Goal: Information Seeking & Learning: Check status

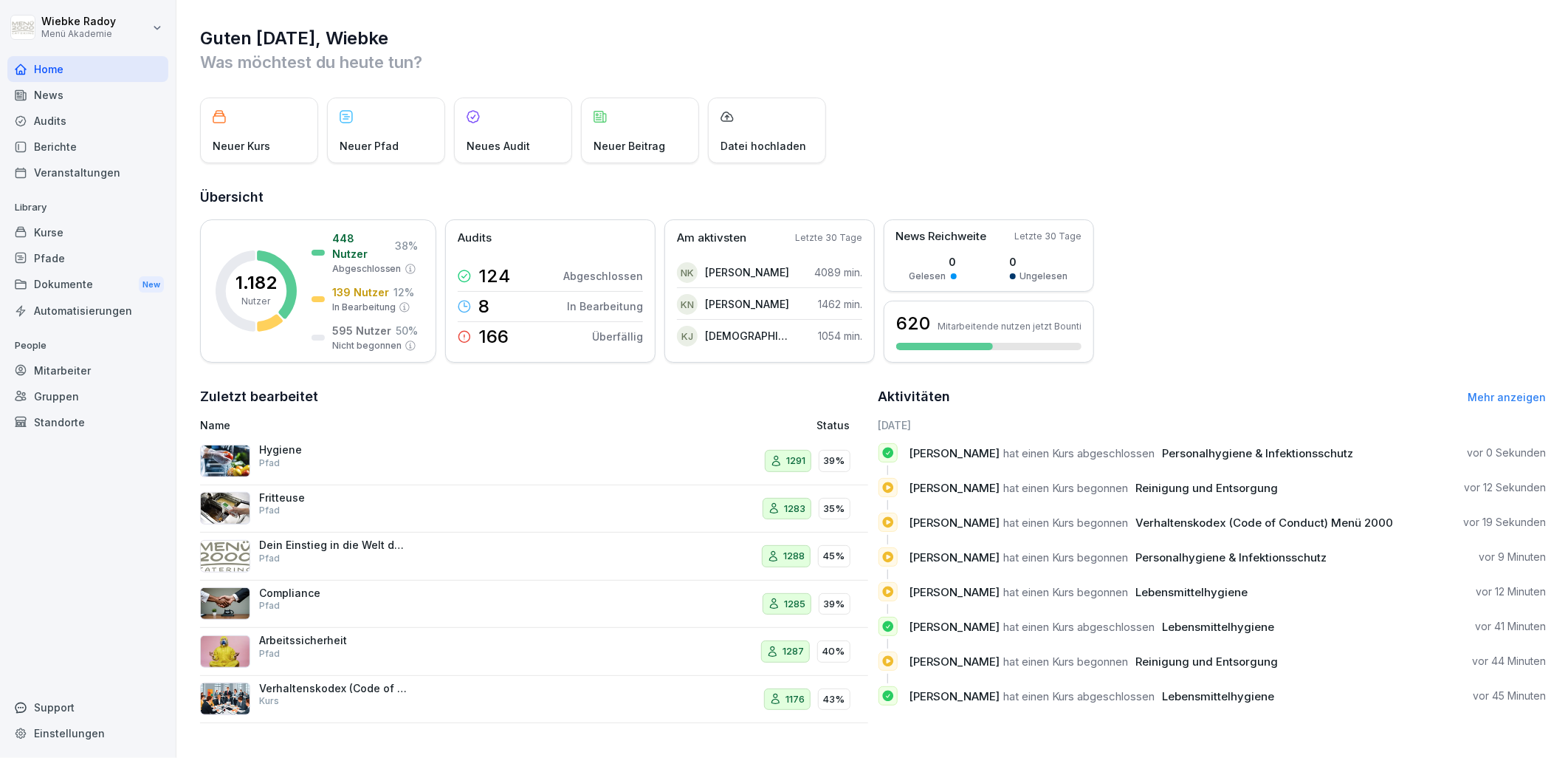
click at [480, 387] on h2 "Zuletzt bearbeitet" at bounding box center [534, 396] width 668 height 21
click at [94, 114] on div "Audits" at bounding box center [87, 121] width 161 height 26
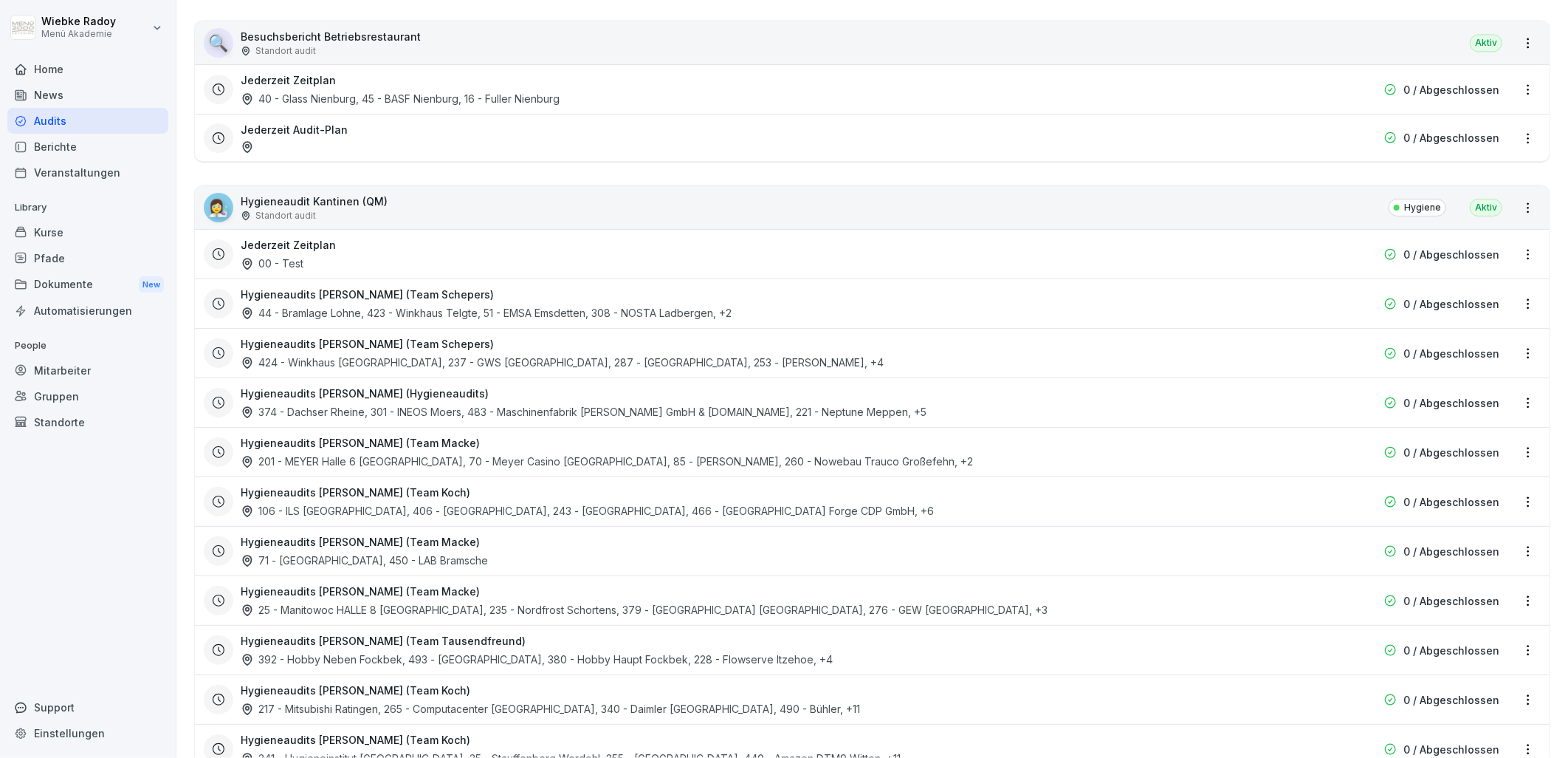
scroll to position [2051, 0]
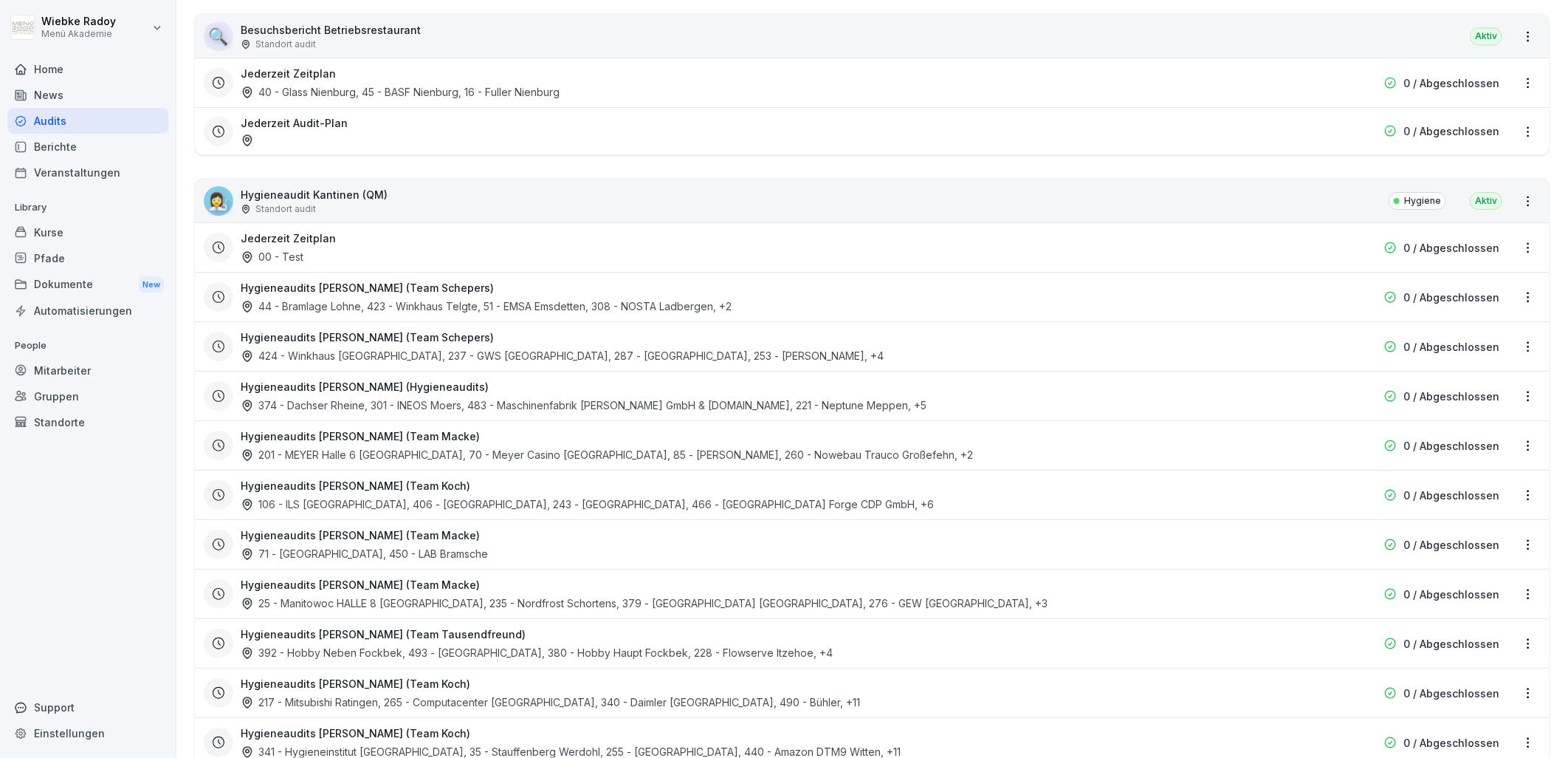
click at [424, 481] on h3 "Hygieneaudits [PERSON_NAME] (Team Koch)" at bounding box center [356, 485] width 230 height 15
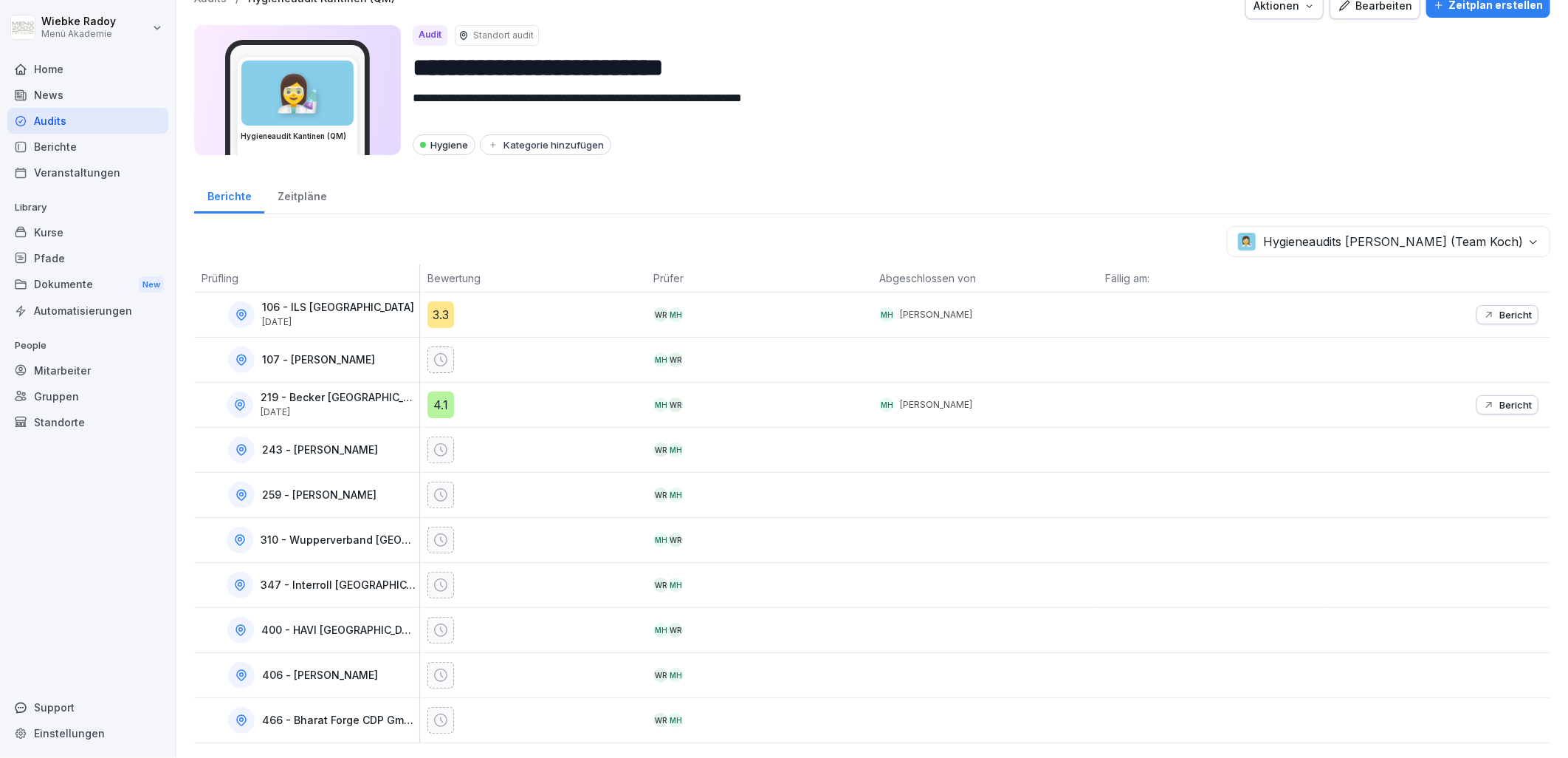
scroll to position [34, 0]
click at [446, 395] on div "4.1" at bounding box center [440, 404] width 27 height 27
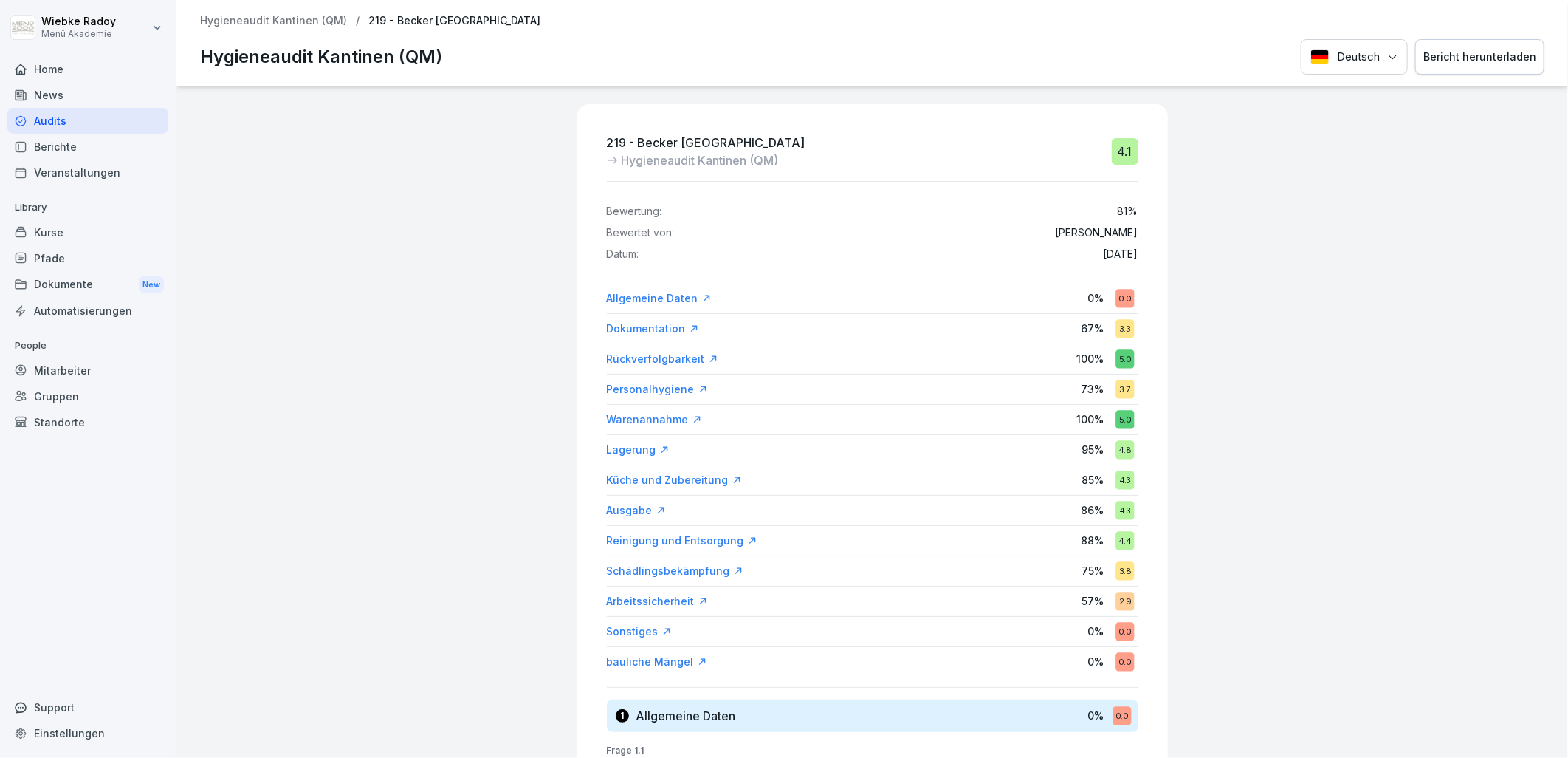
click at [308, 397] on div "219 - Becker Wuppertal Hygieneaudit Kantinen (QM) 4.1 Bewertung: 81 % Bewertet …" at bounding box center [872, 422] width 1392 height 671
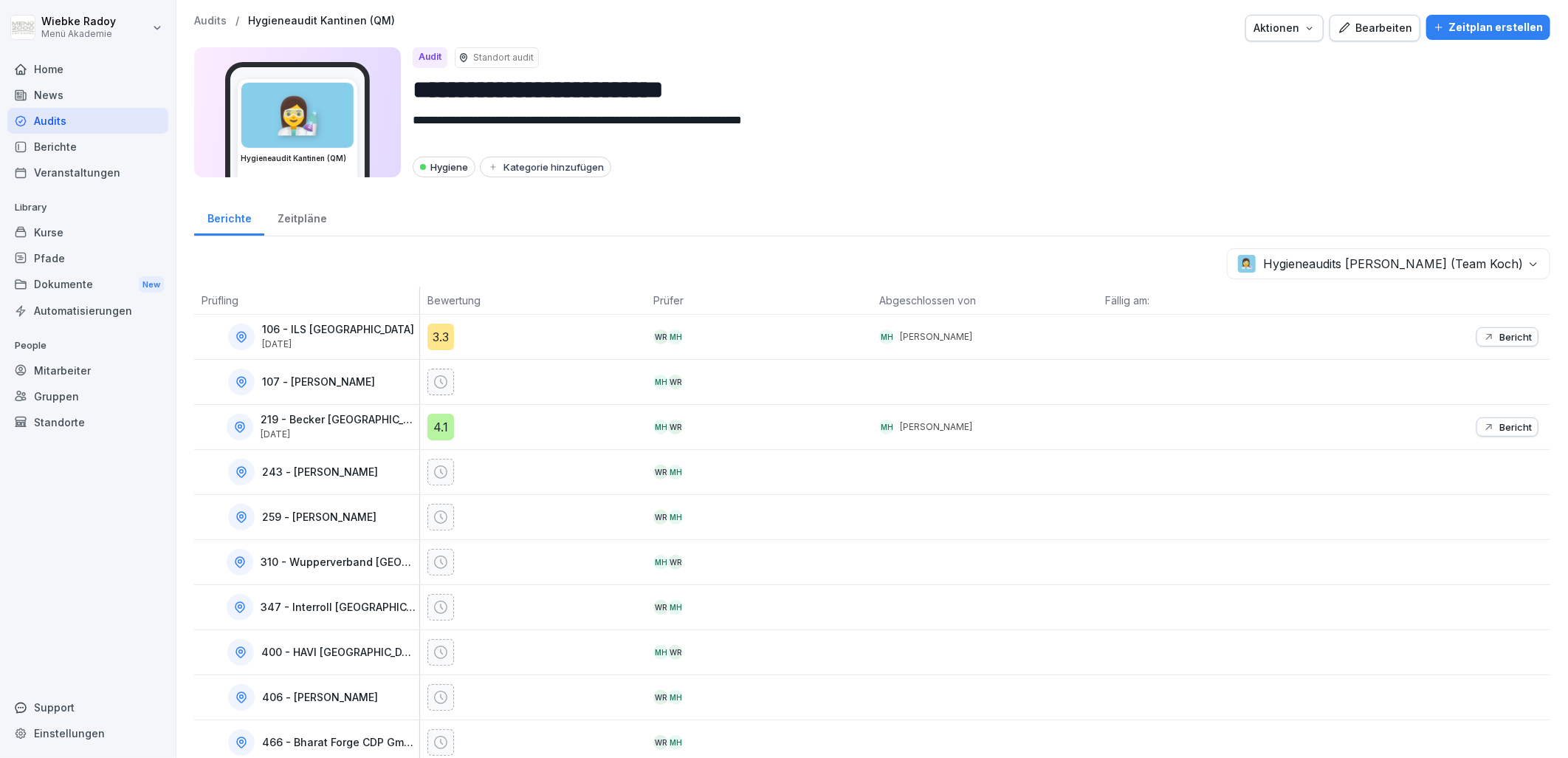
click at [440, 337] on div "3.3" at bounding box center [440, 337] width 27 height 27
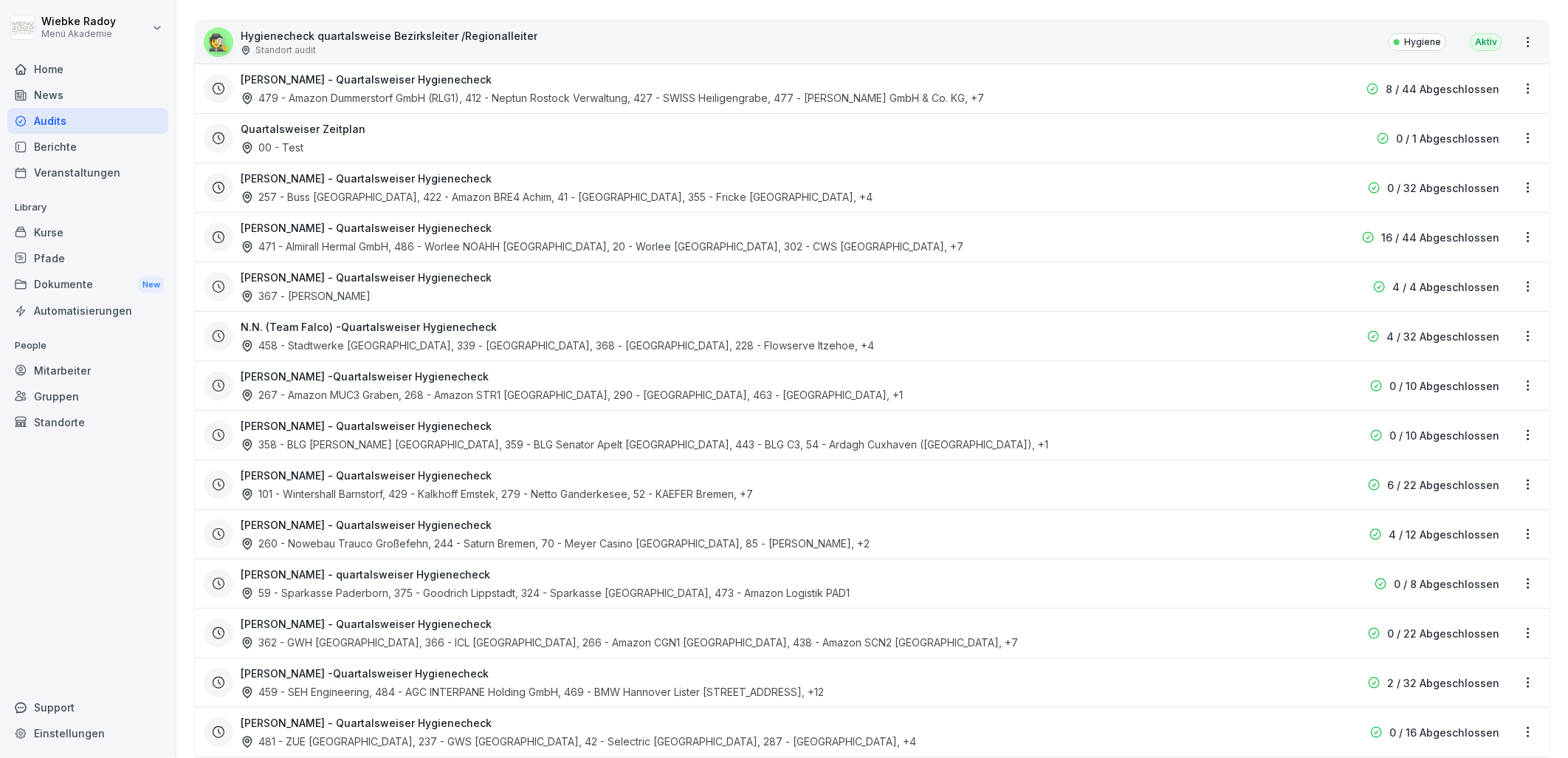
scroll to position [410, 0]
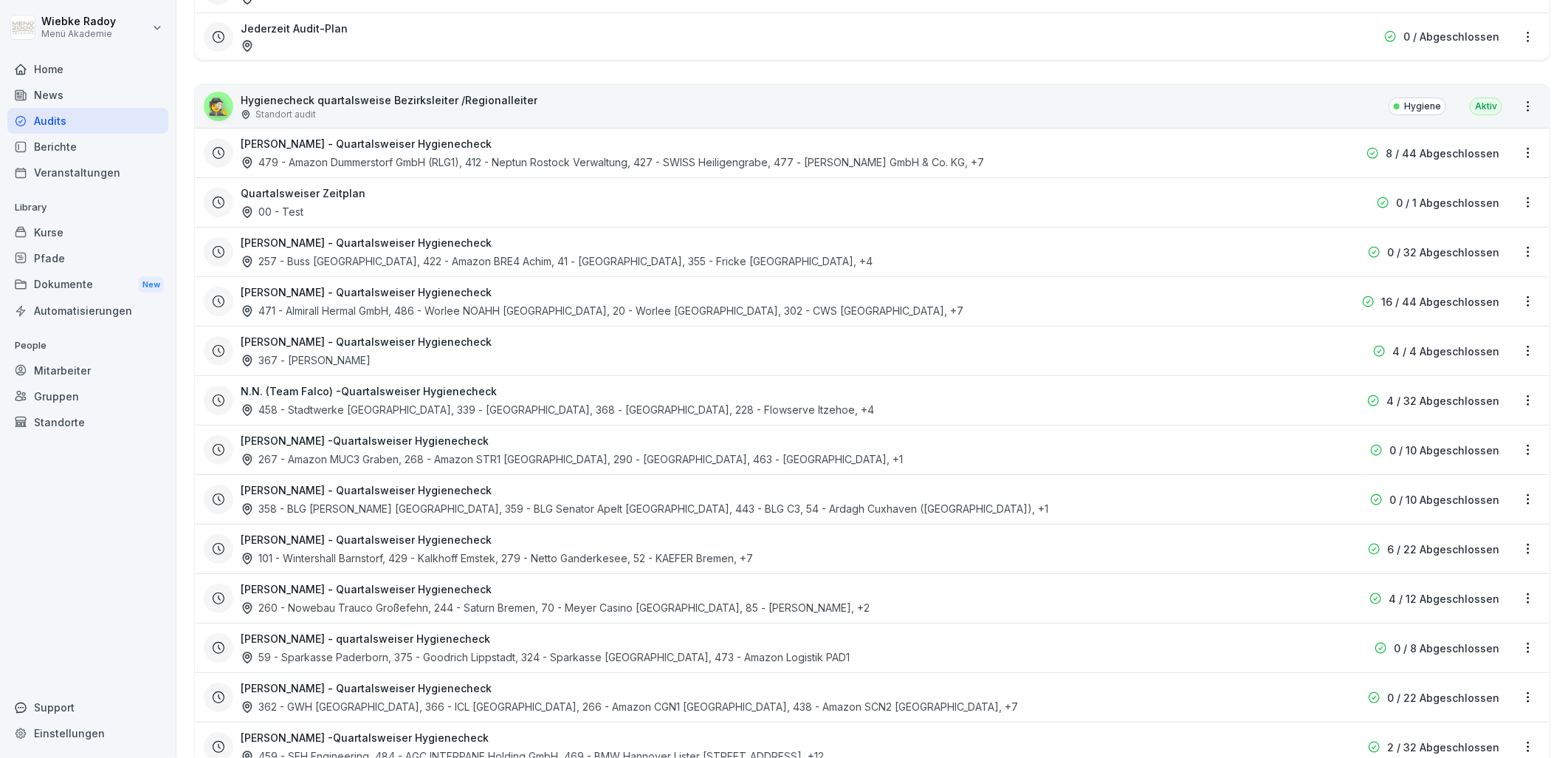
click at [304, 403] on div "458 - Stadtwerke [GEOGRAPHIC_DATA], 339 - [GEOGRAPHIC_DATA], 368 - [GEOGRAPHIC_…" at bounding box center [557, 409] width 633 height 15
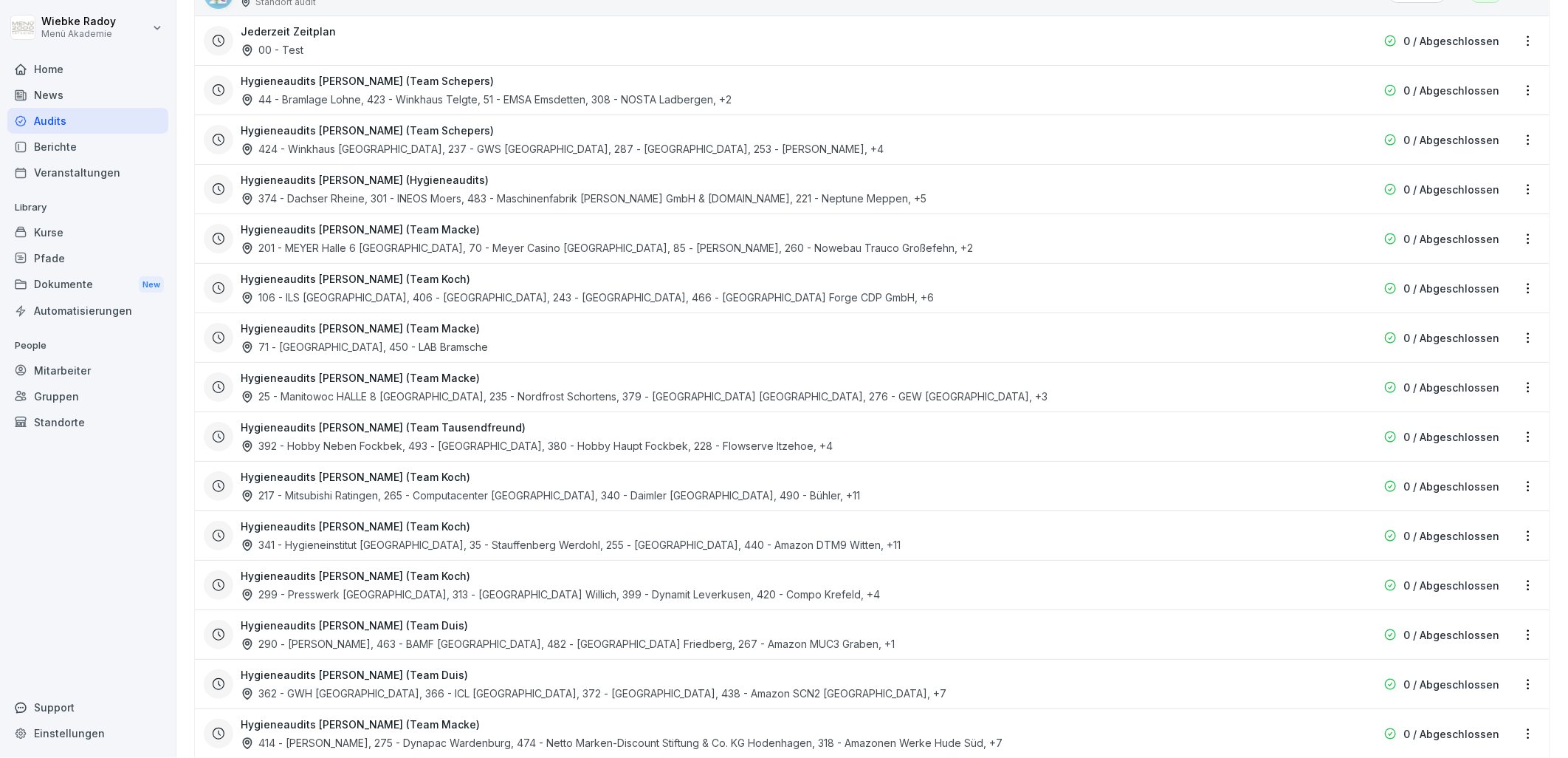
scroll to position [2196, 0]
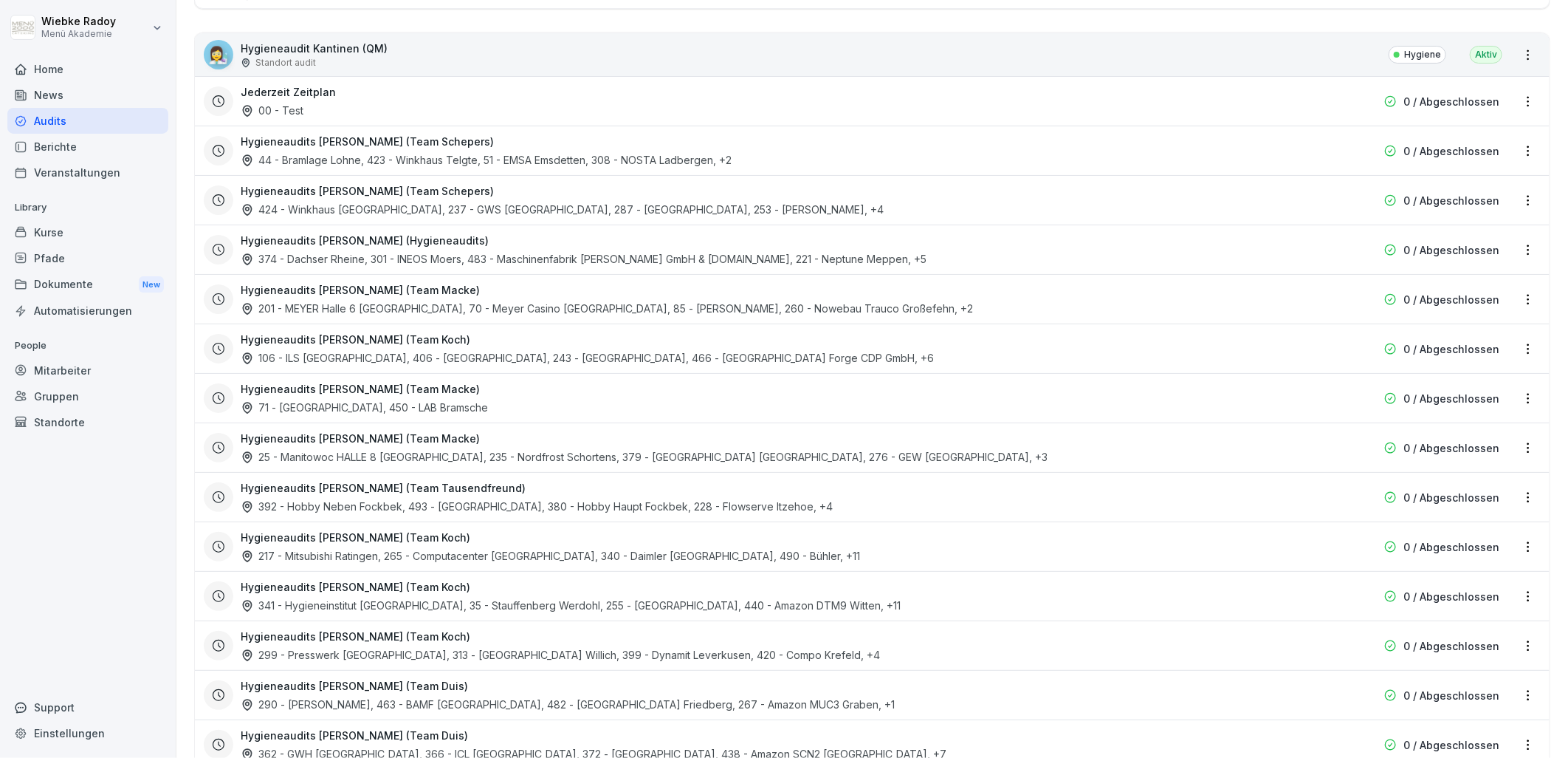
click at [342, 490] on h3 "Hygieneaudits [PERSON_NAME] (Team Tausendfreund)" at bounding box center [383, 487] width 285 height 15
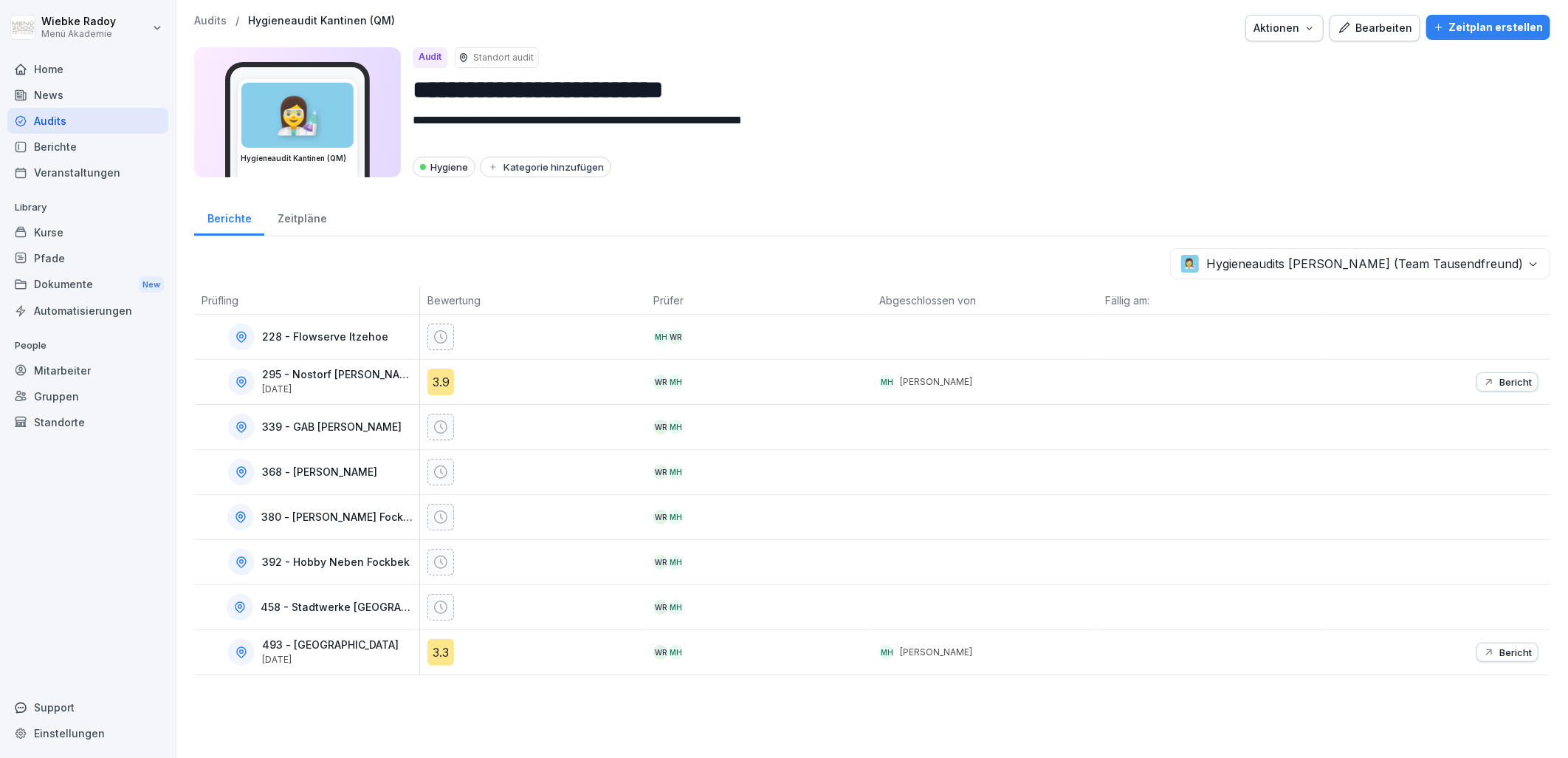
click at [436, 379] on div "3.9" at bounding box center [440, 381] width 27 height 27
click at [442, 650] on div "3.3" at bounding box center [440, 652] width 27 height 27
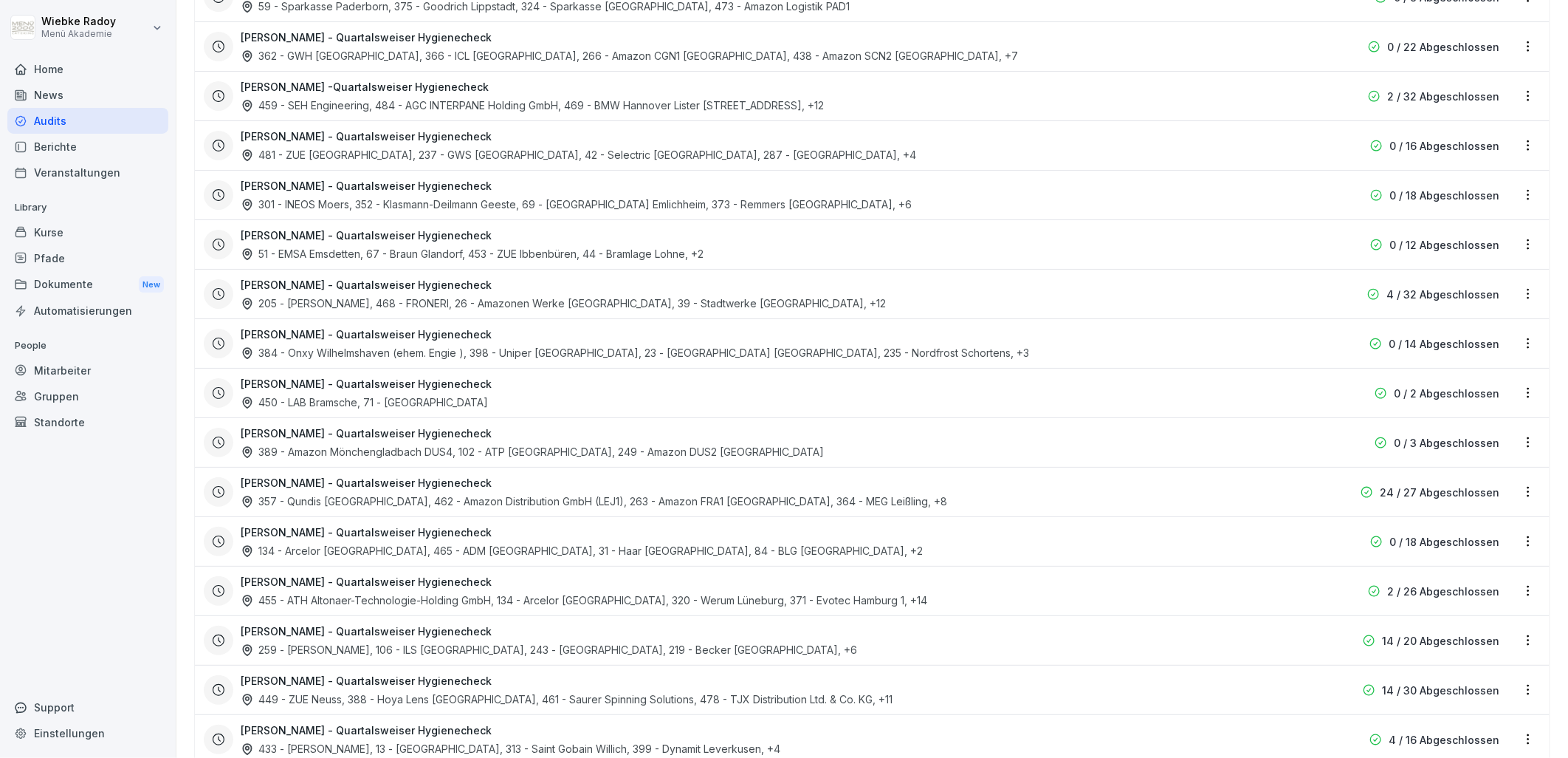
scroll to position [1066, 0]
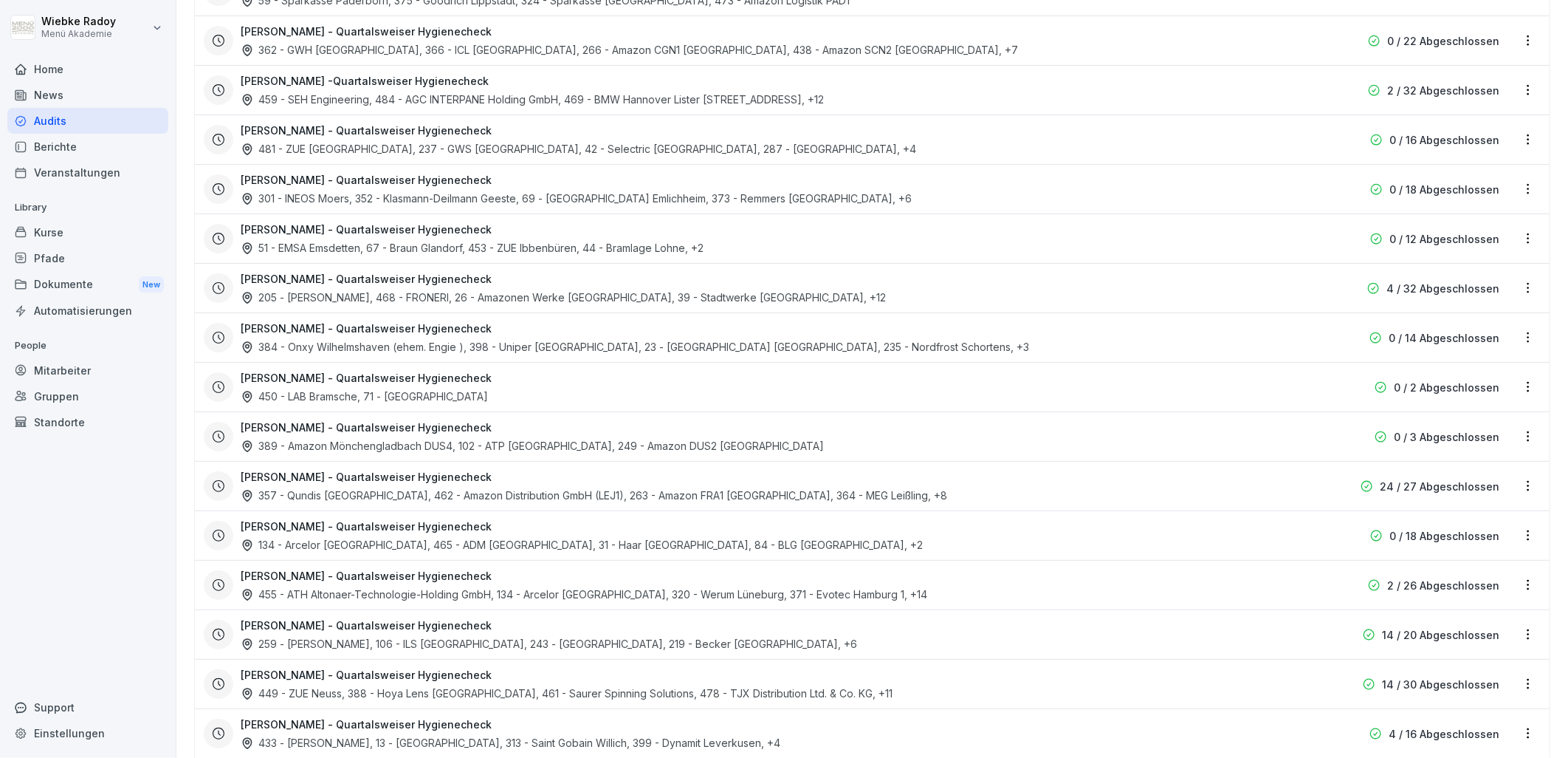
click at [305, 571] on h3 "[PERSON_NAME] - Quartalsweiser Hygienecheck" at bounding box center [366, 575] width 251 height 15
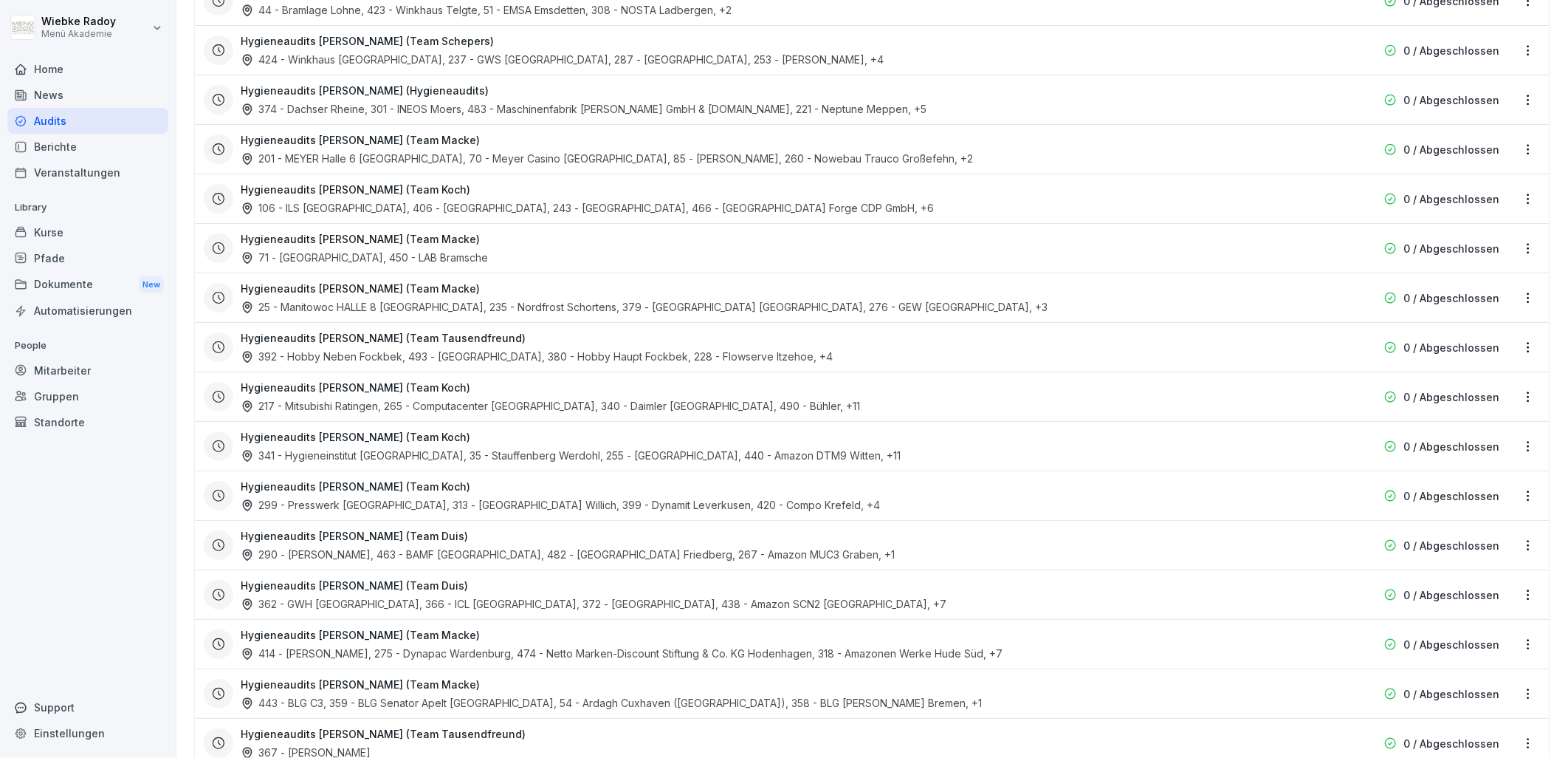
scroll to position [2348, 0]
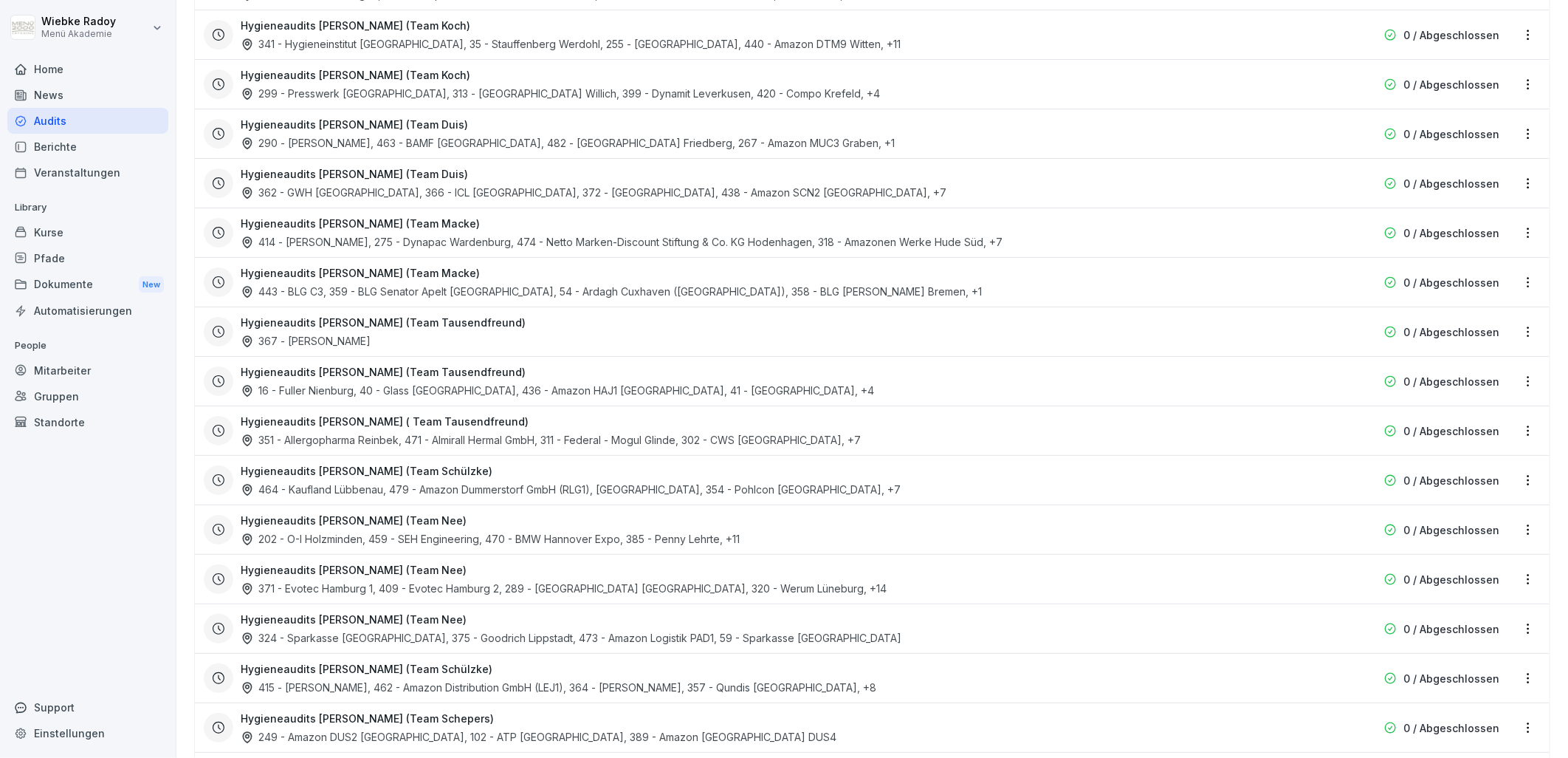
click at [404, 588] on div "371 - Evotec [GEOGRAPHIC_DATA] 1, 409 - Evotec Hamburg 2, 289 - [GEOGRAPHIC_DAT…" at bounding box center [564, 587] width 646 height 15
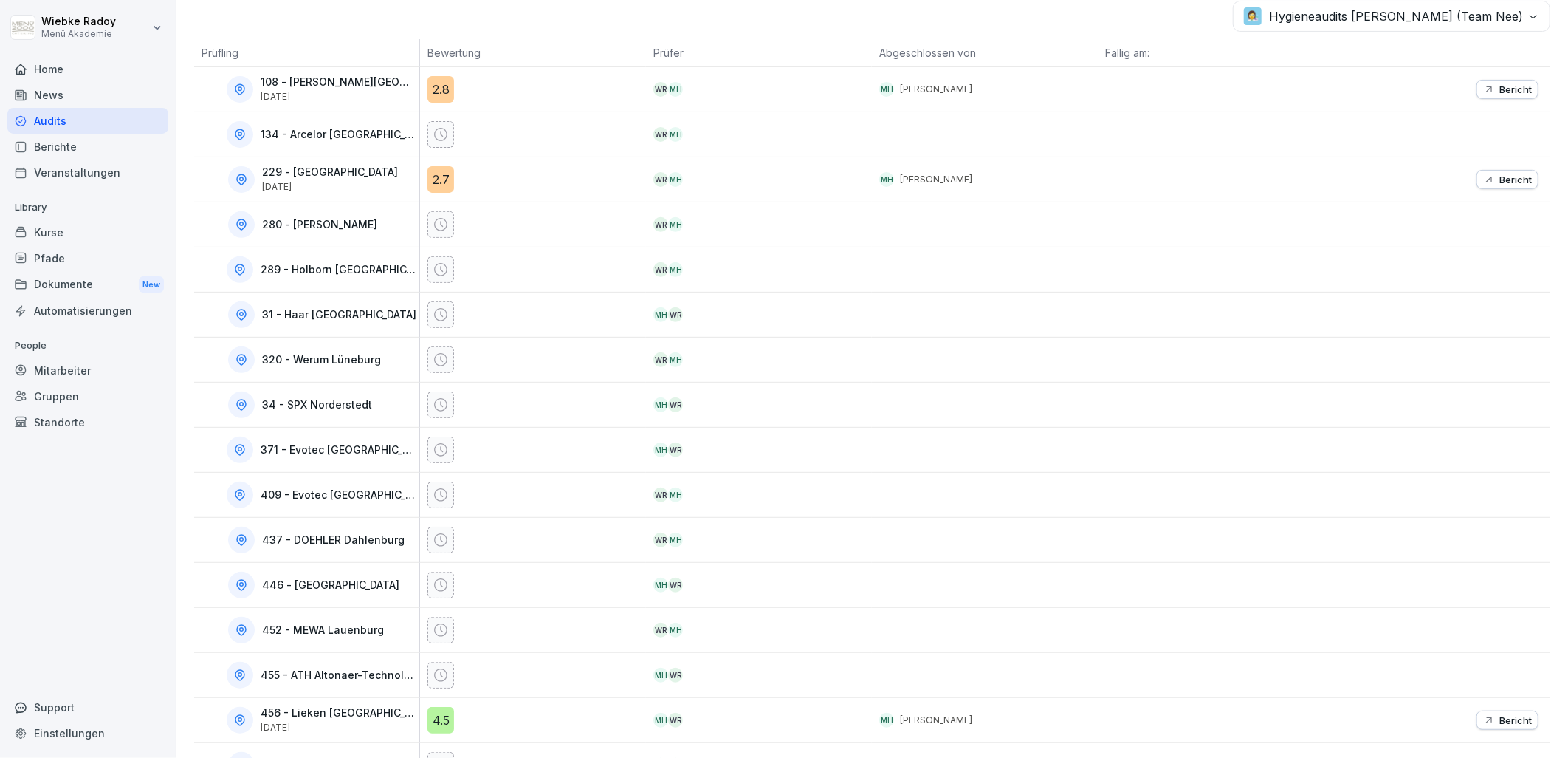
drag, startPoint x: 445, startPoint y: 90, endPoint x: 433, endPoint y: 100, distance: 15.6
click at [445, 90] on div "2.8" at bounding box center [440, 89] width 27 height 27
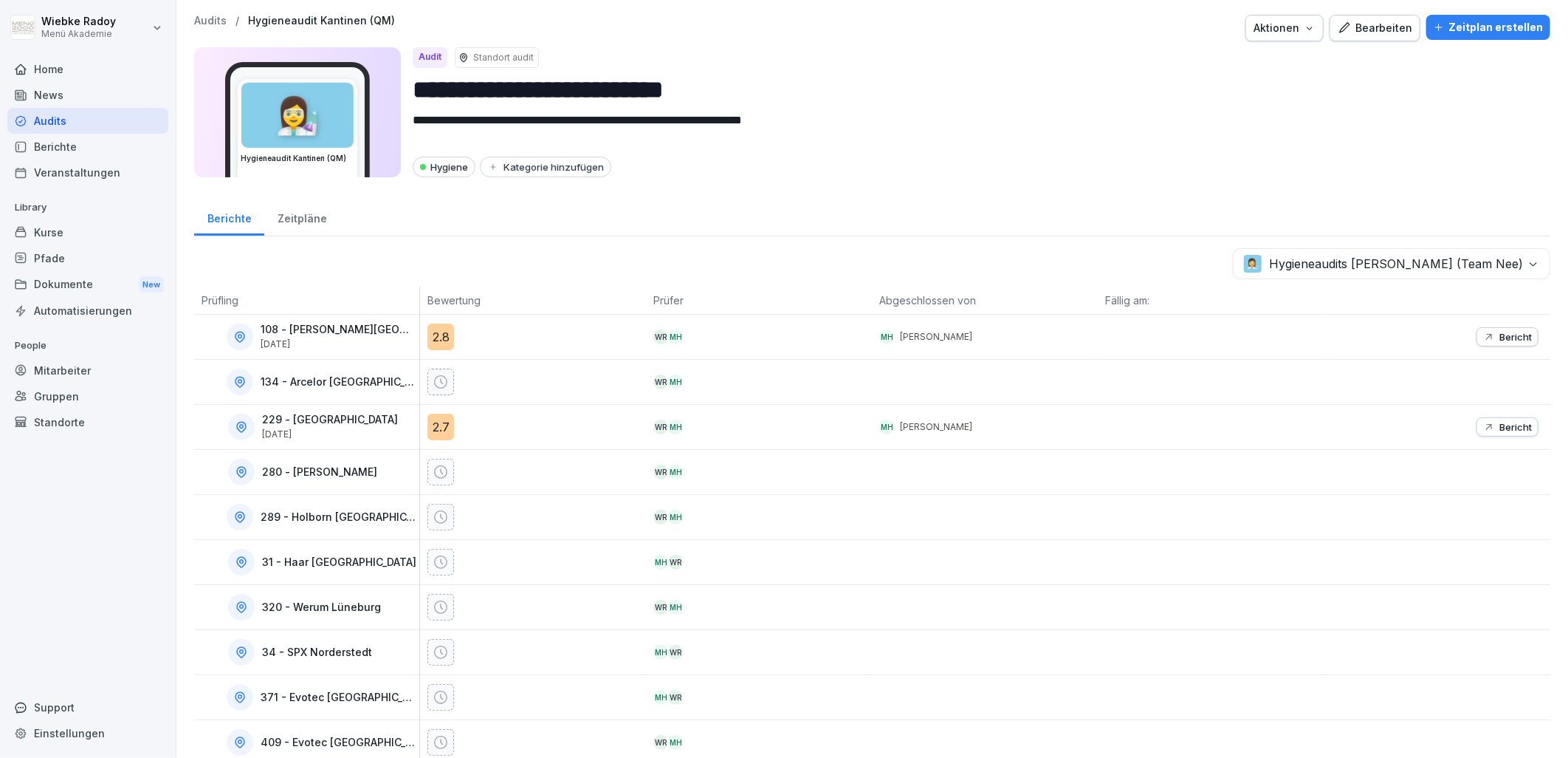
click at [441, 426] on div "2.7" at bounding box center [440, 426] width 27 height 27
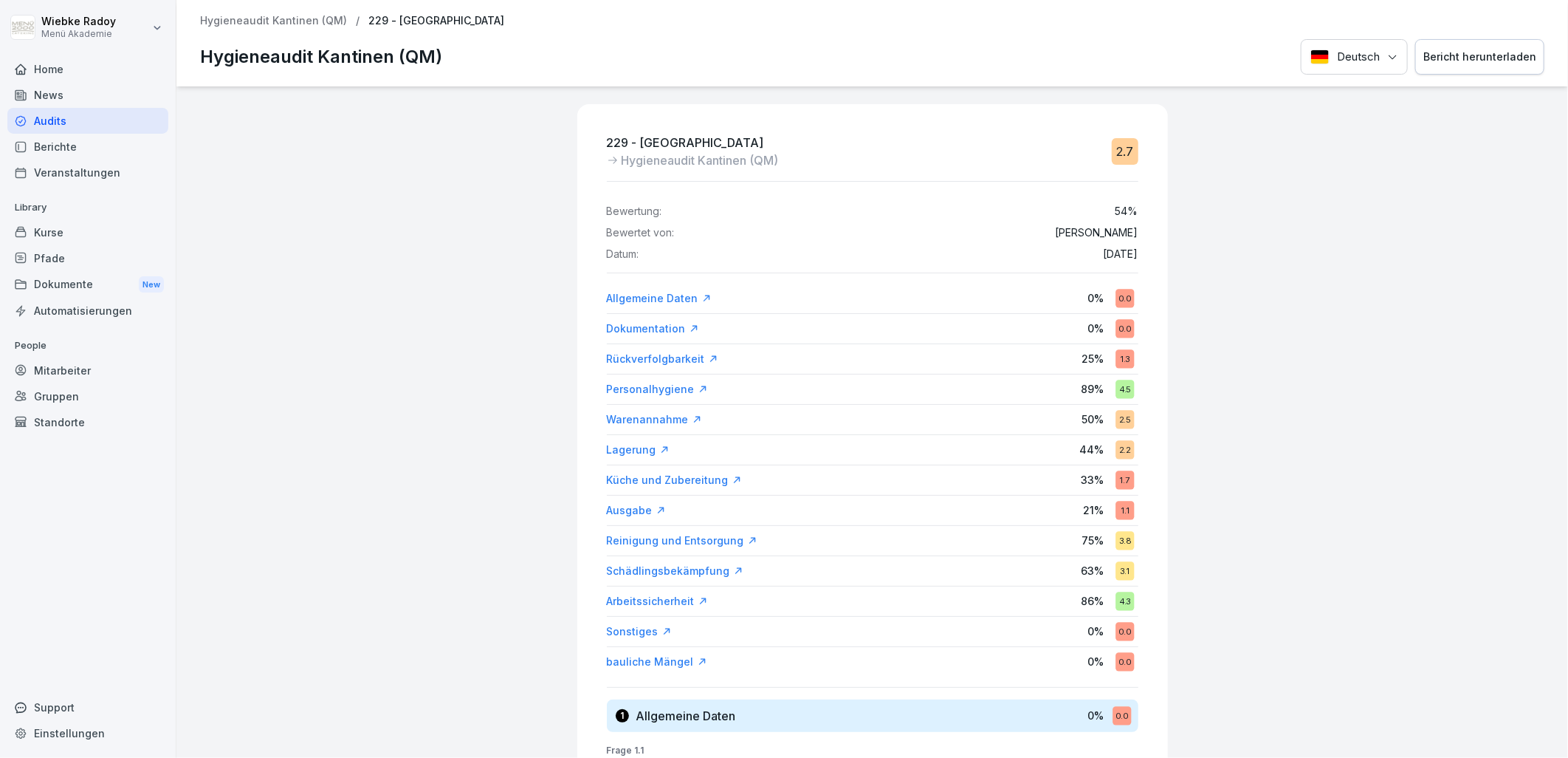
click at [643, 451] on div "Lagerung" at bounding box center [638, 450] width 63 height 15
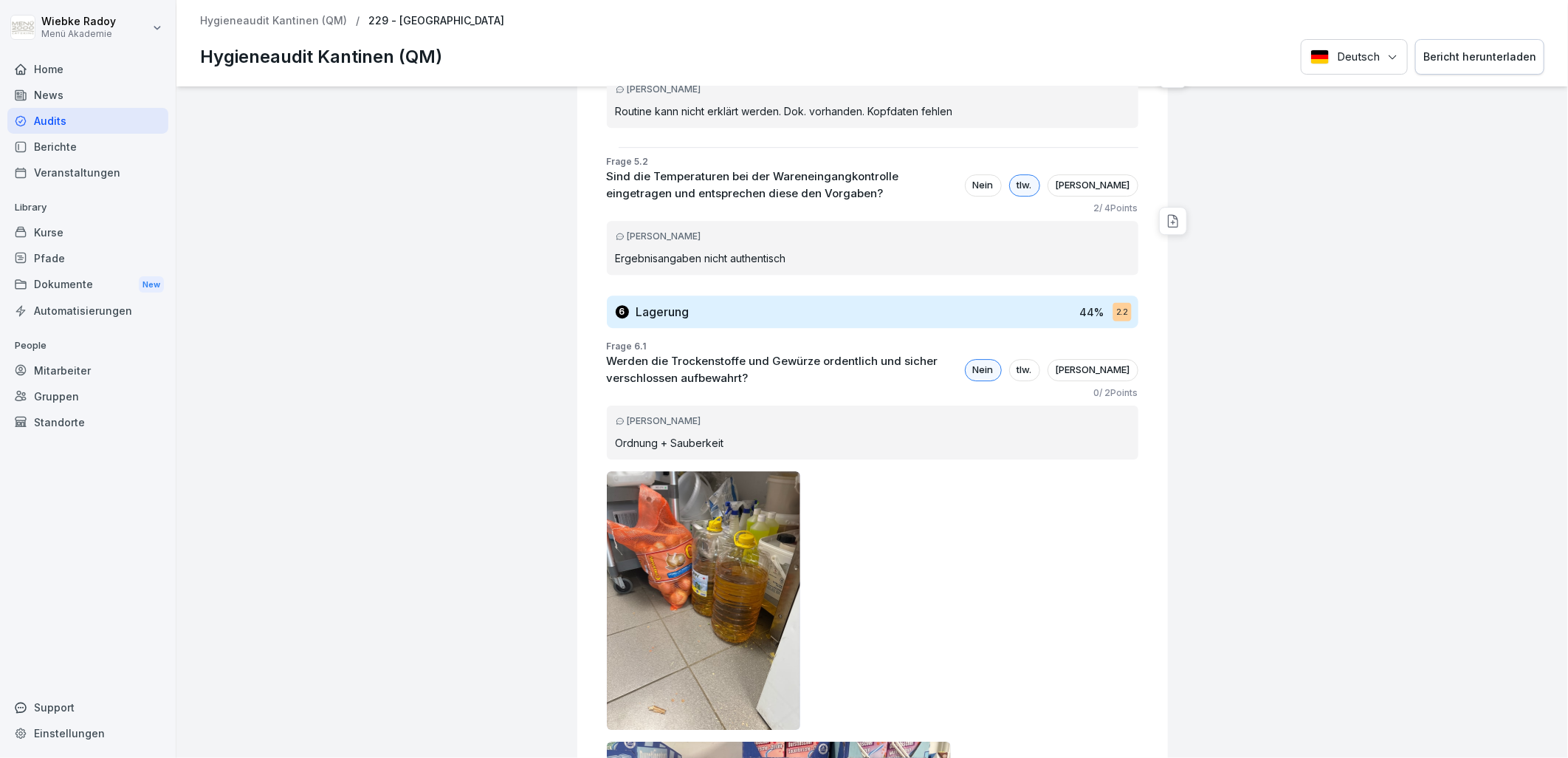
scroll to position [2664, 0]
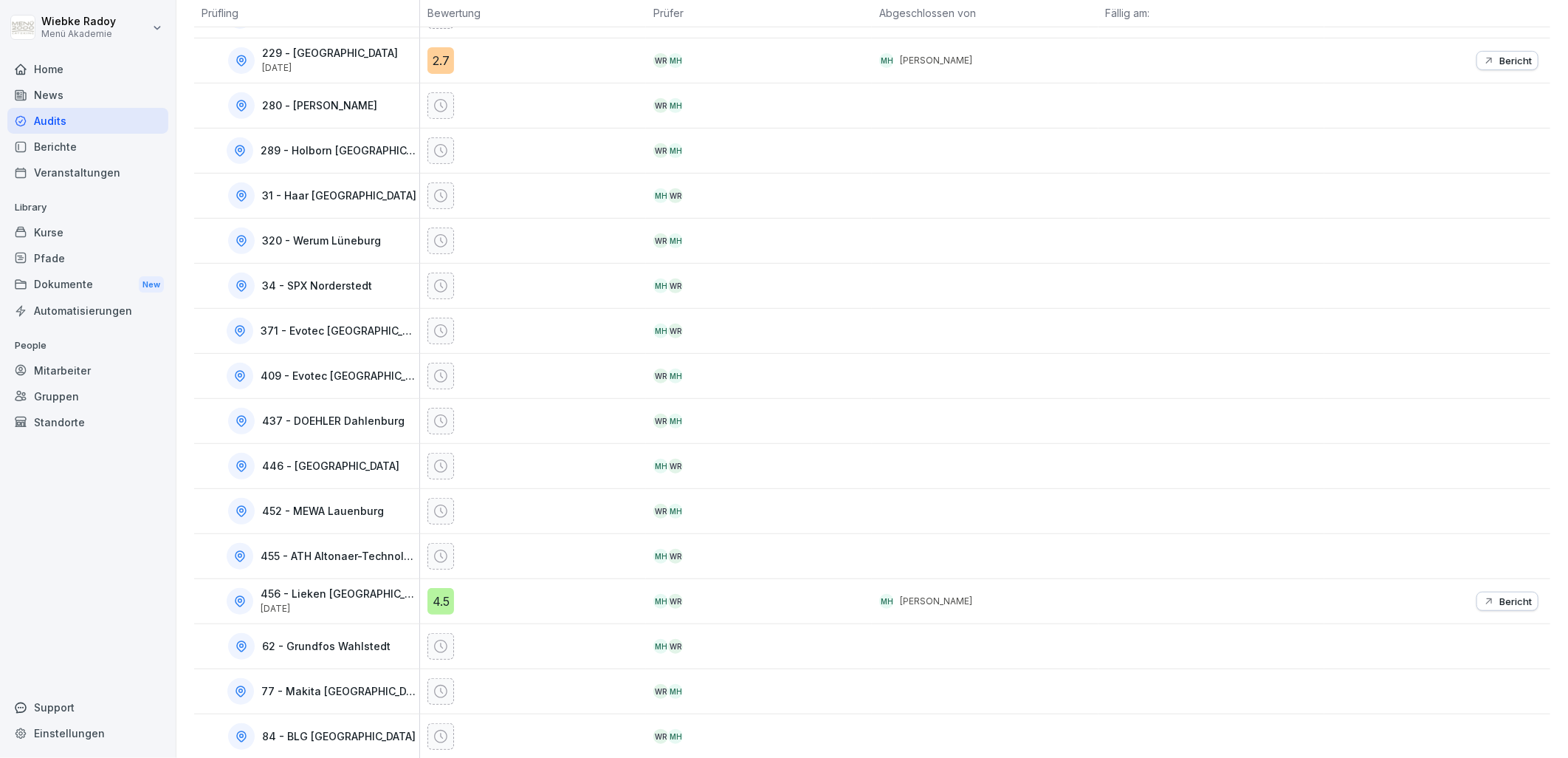
scroll to position [395, 0]
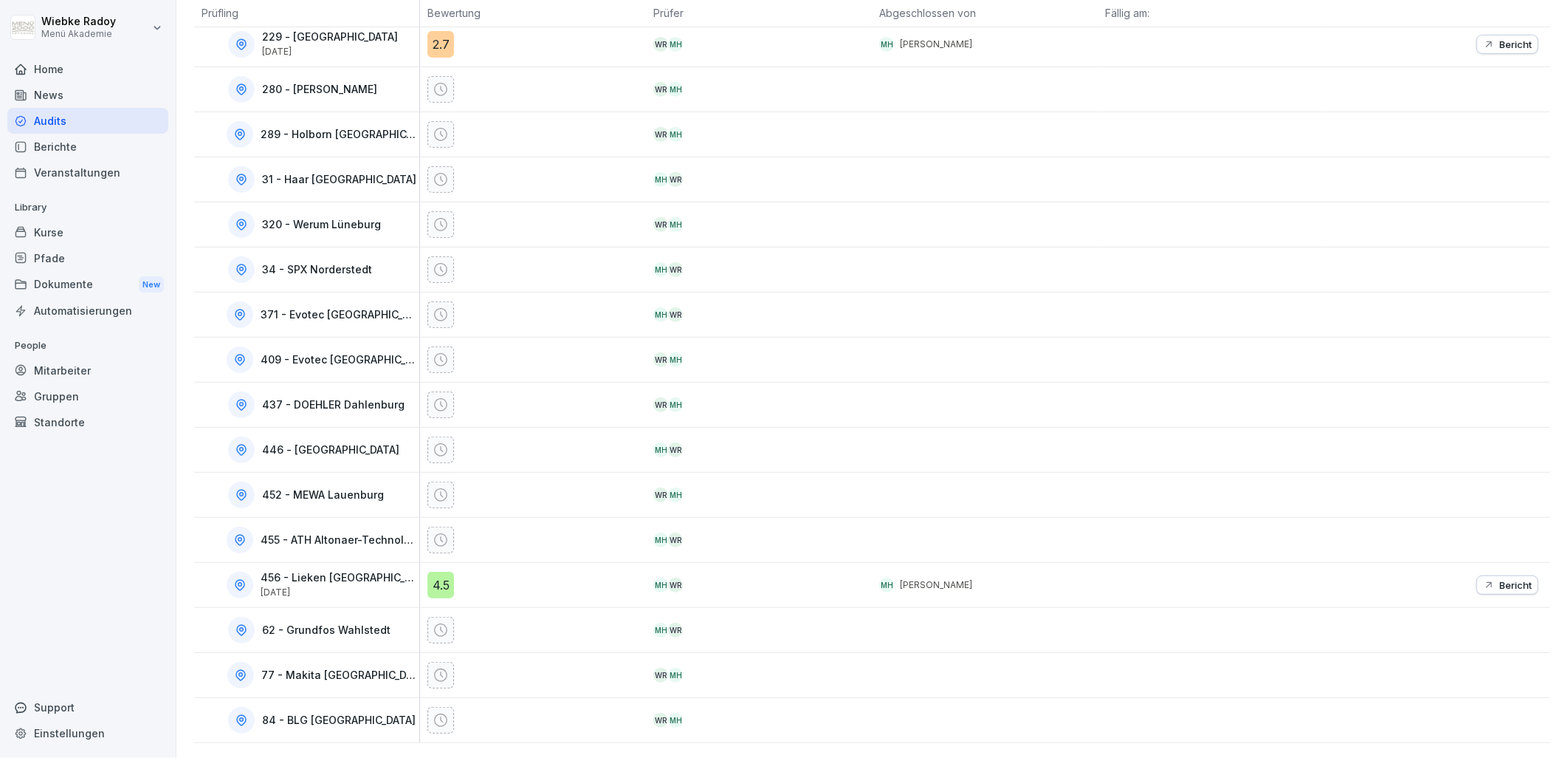
click at [437, 574] on div "4.5" at bounding box center [440, 584] width 27 height 27
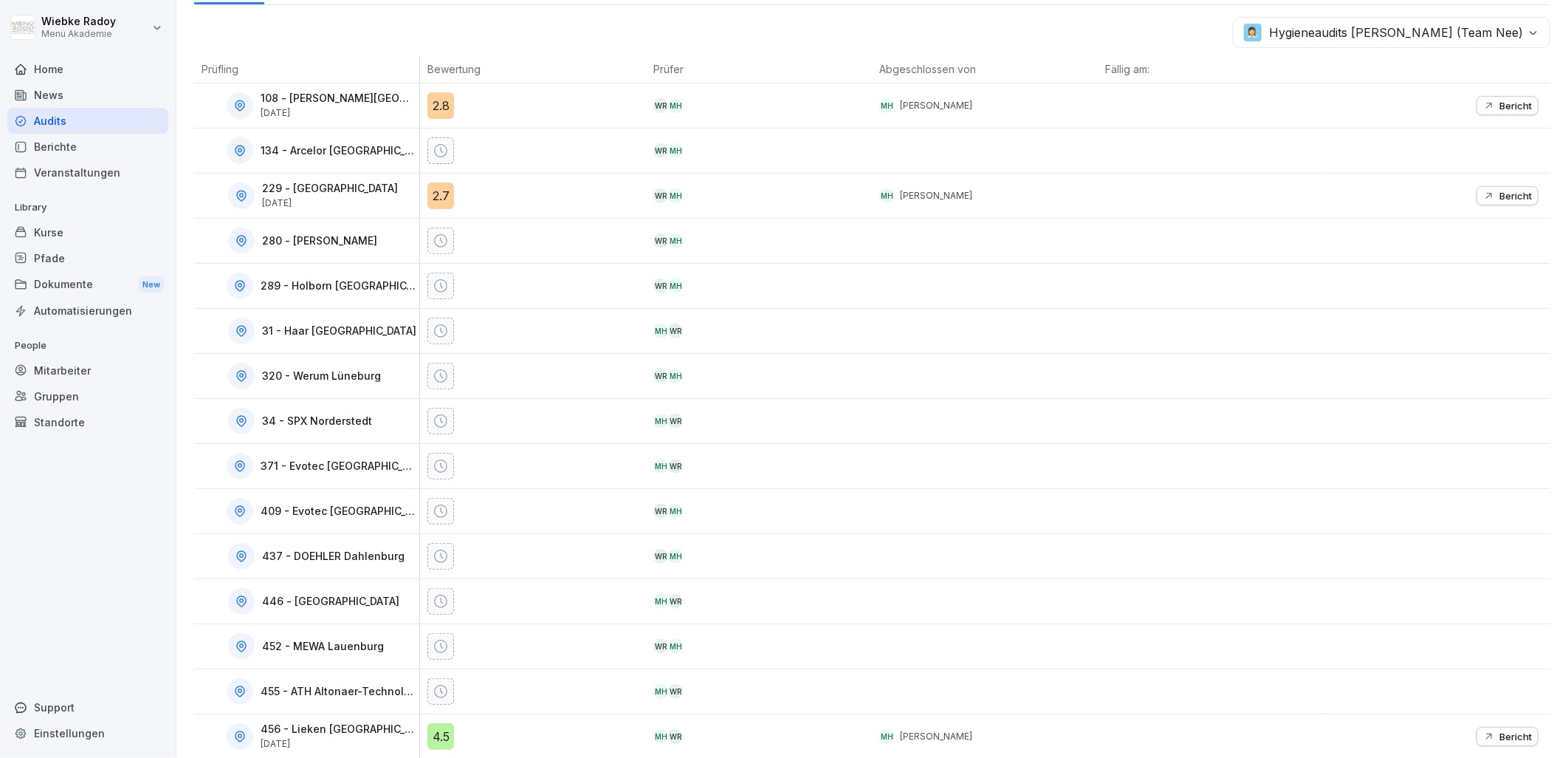
scroll to position [395, 0]
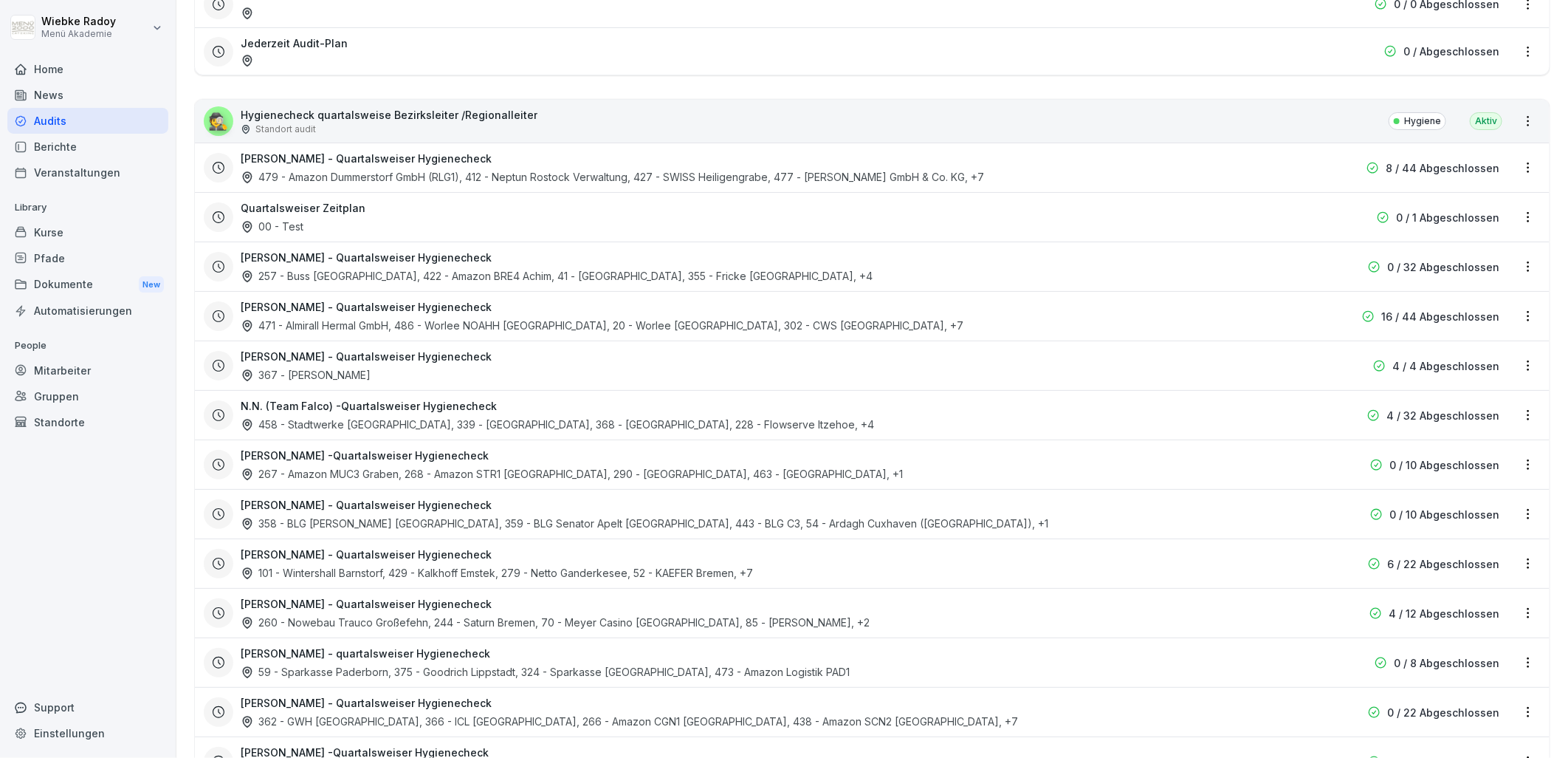
click at [446, 394] on div "N.N. (Team Falco) -Quartalsweiser Hygienecheck 458 - Stadtwerke [GEOGRAPHIC_DAT…" at bounding box center [872, 414] width 1355 height 49
click at [352, 608] on h3 "[PERSON_NAME] - Quartalsweiser Hygienecheck" at bounding box center [366, 603] width 251 height 15
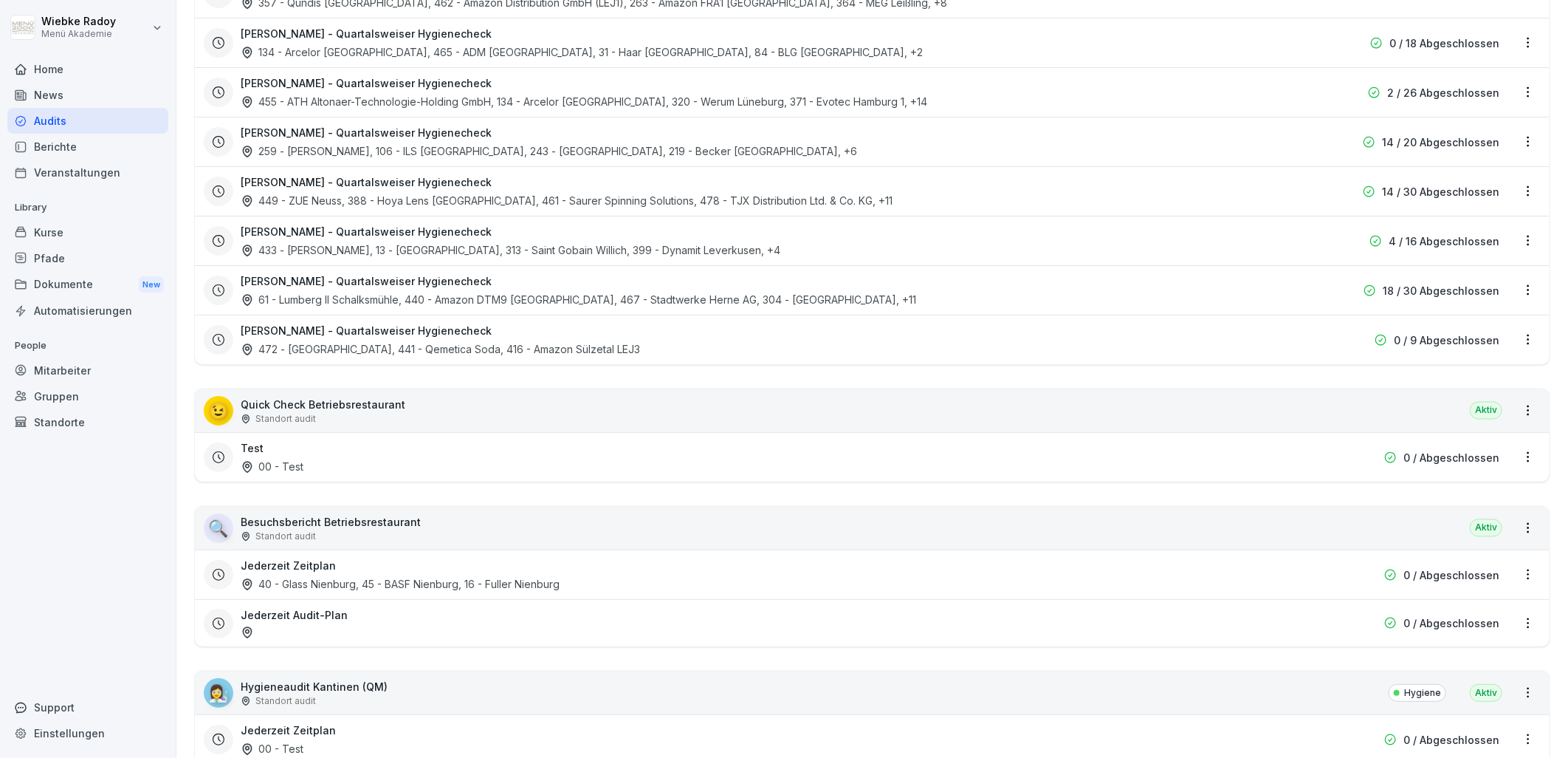
scroll to position [2132, 0]
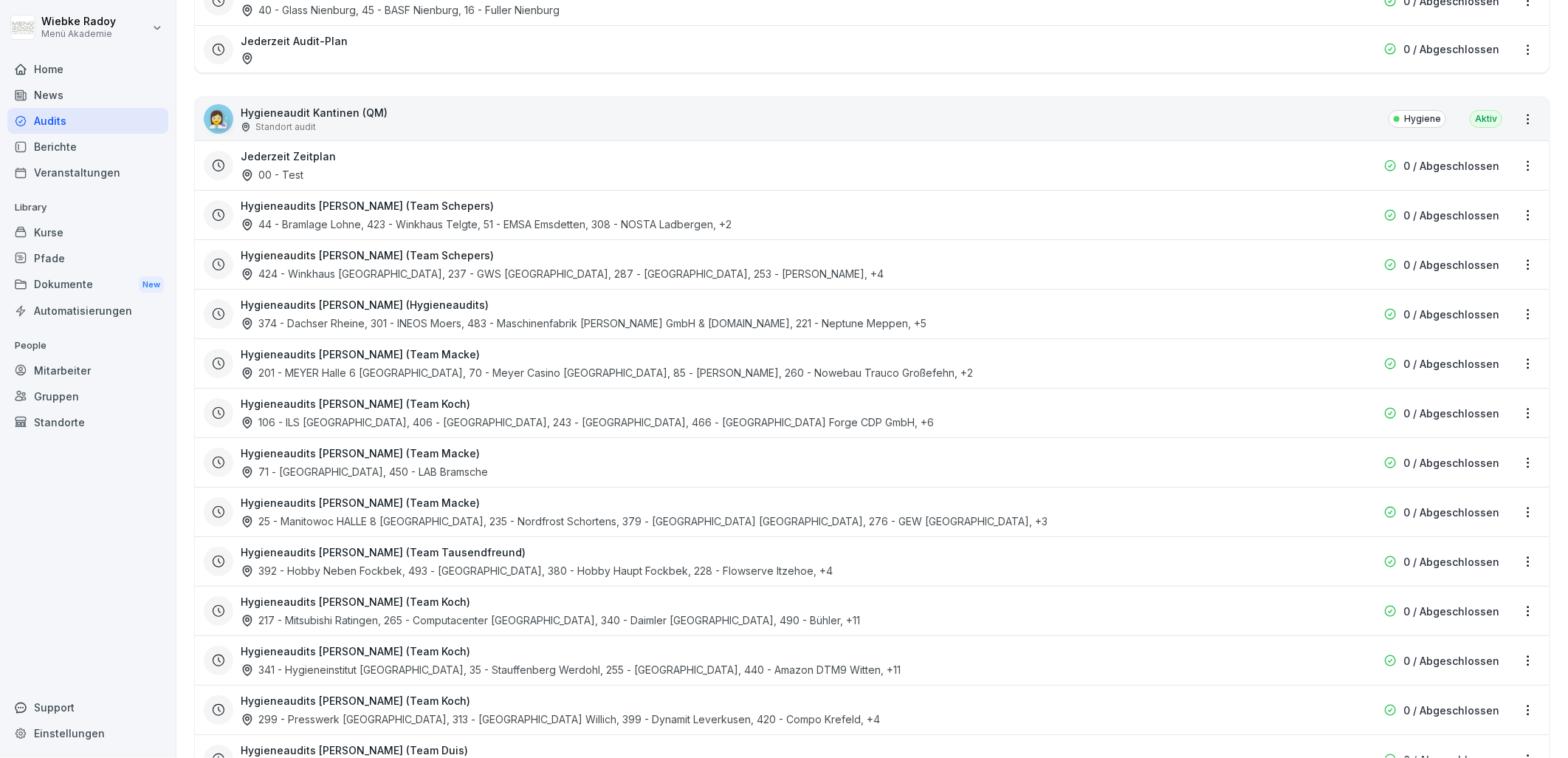
click at [355, 369] on div "201 - MEYER Halle 6 [GEOGRAPHIC_DATA], 70 - Meyer Casino [GEOGRAPHIC_DATA], 85 …" at bounding box center [606, 372] width 732 height 15
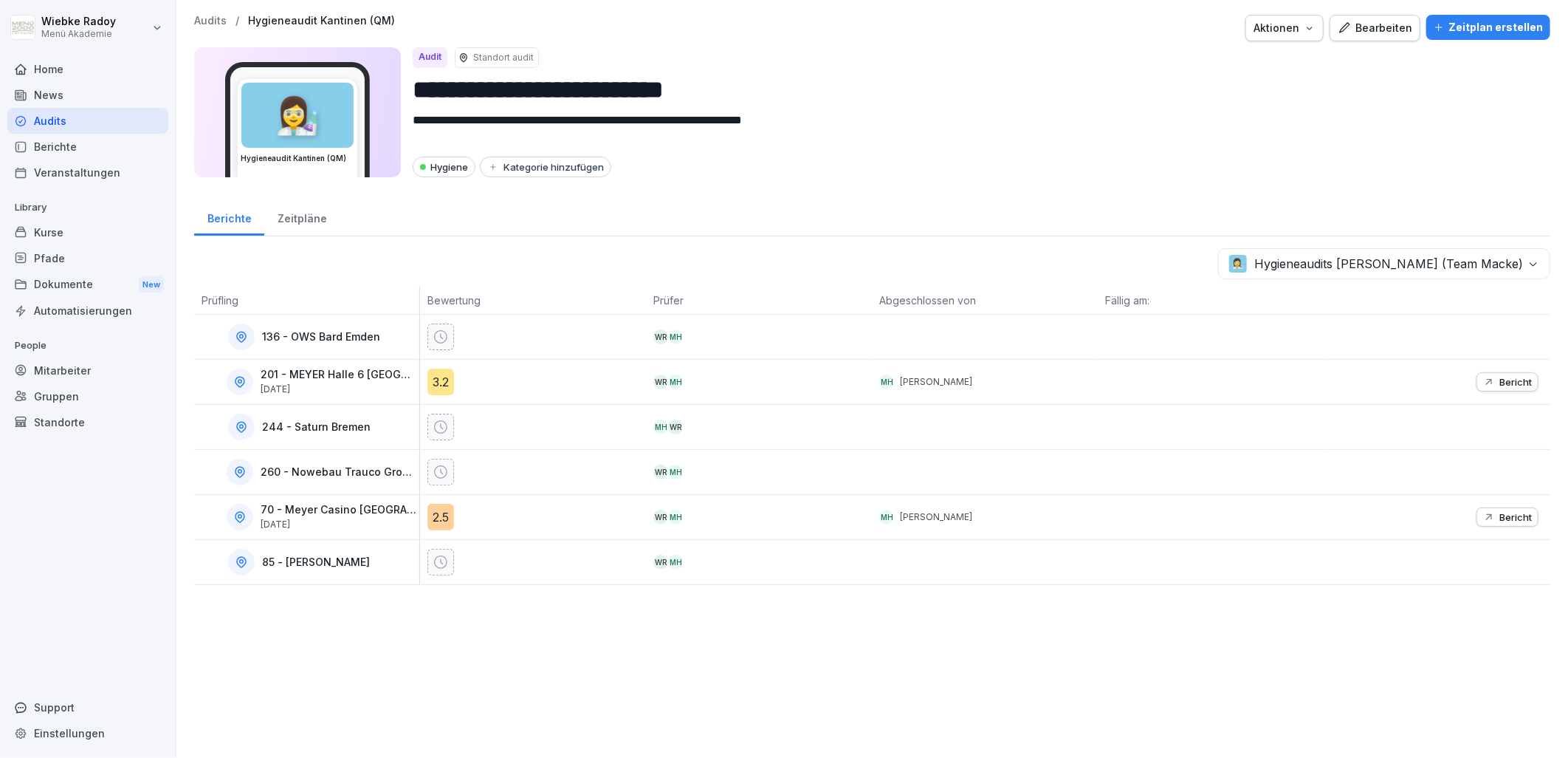
click at [450, 388] on div "3.2" at bounding box center [440, 381] width 27 height 27
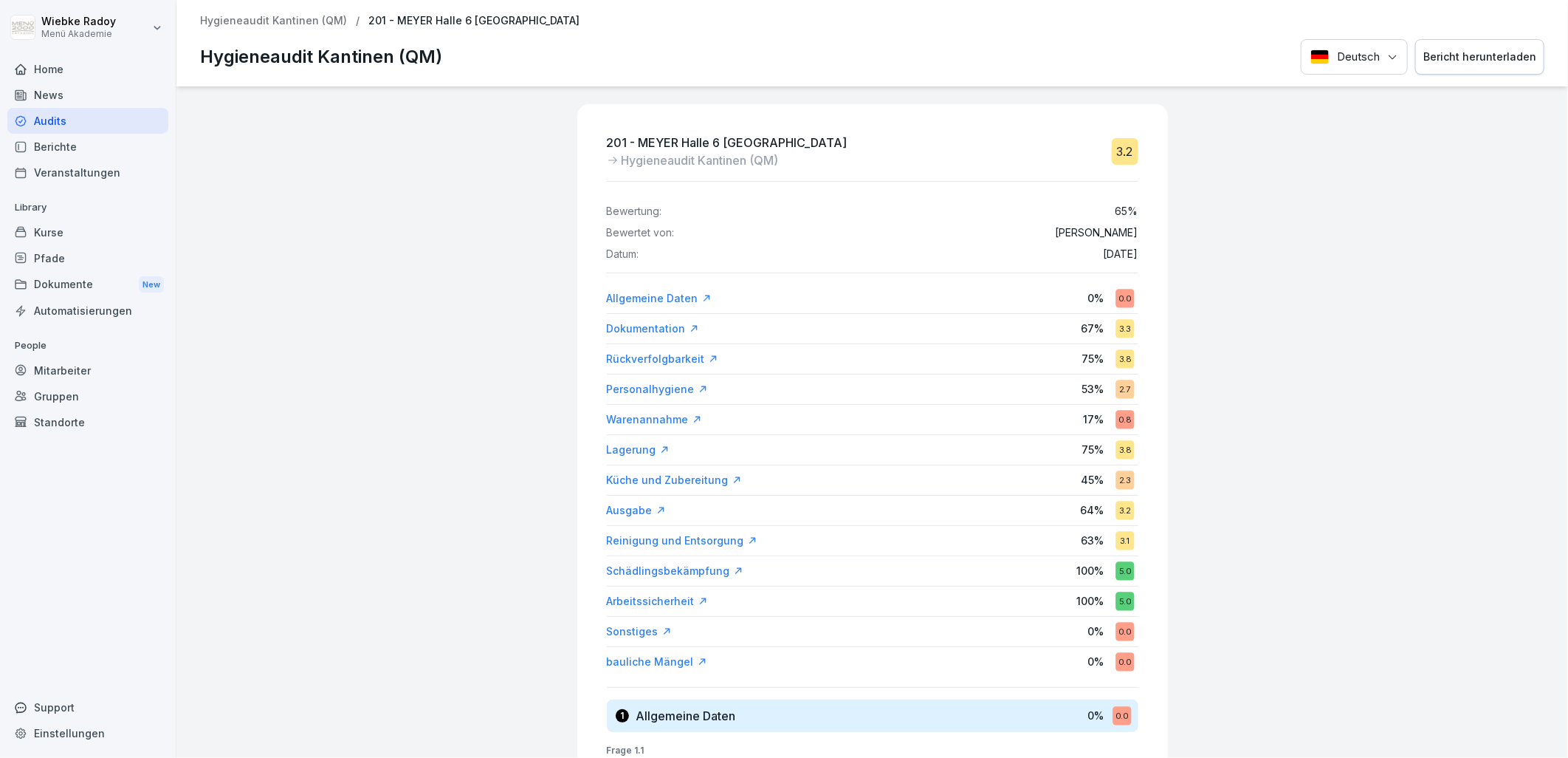
drag, startPoint x: 372, startPoint y: 190, endPoint x: 300, endPoint y: 133, distance: 91.8
click at [362, 176] on div "201 - MEYER Halle 6 Papenburg Hygieneaudit Kantinen (QM) 3.2 Bewertung: 65 % Be…" at bounding box center [872, 422] width 1392 height 671
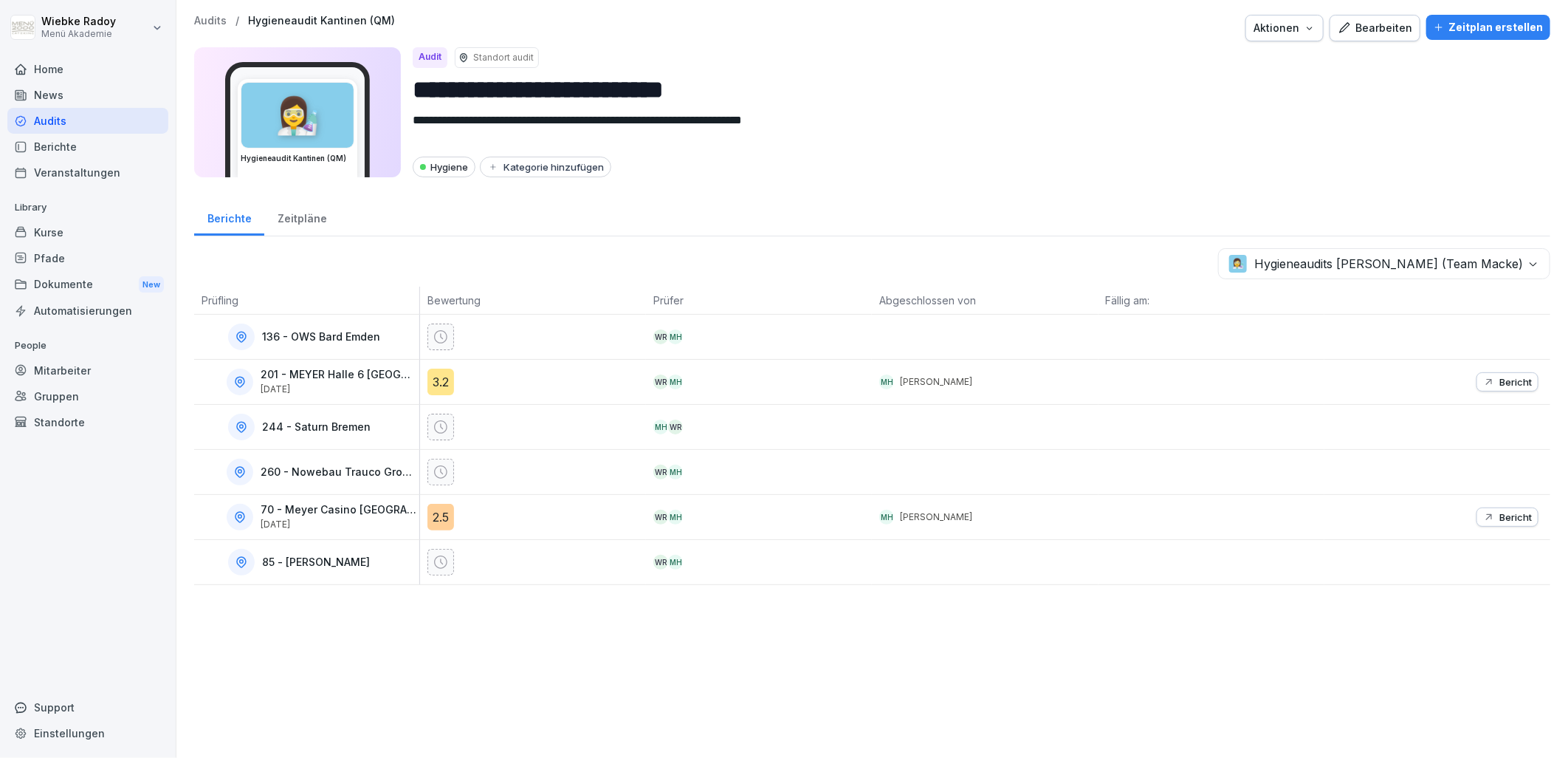
click at [446, 521] on div "2.5" at bounding box center [440, 517] width 27 height 27
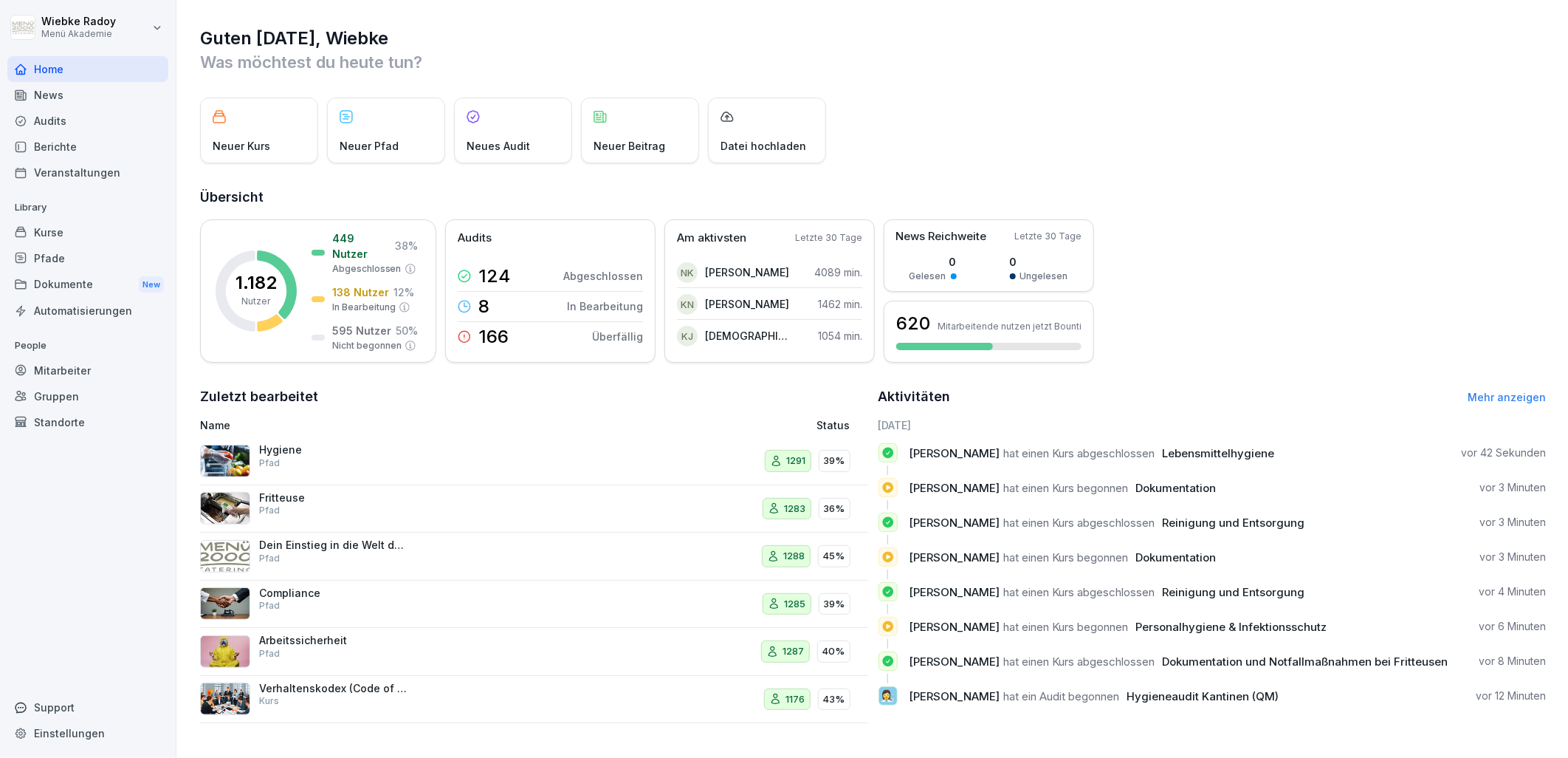
drag, startPoint x: 89, startPoint y: 114, endPoint x: 180, endPoint y: 210, distance: 132.3
click at [89, 114] on div "Audits" at bounding box center [87, 121] width 161 height 26
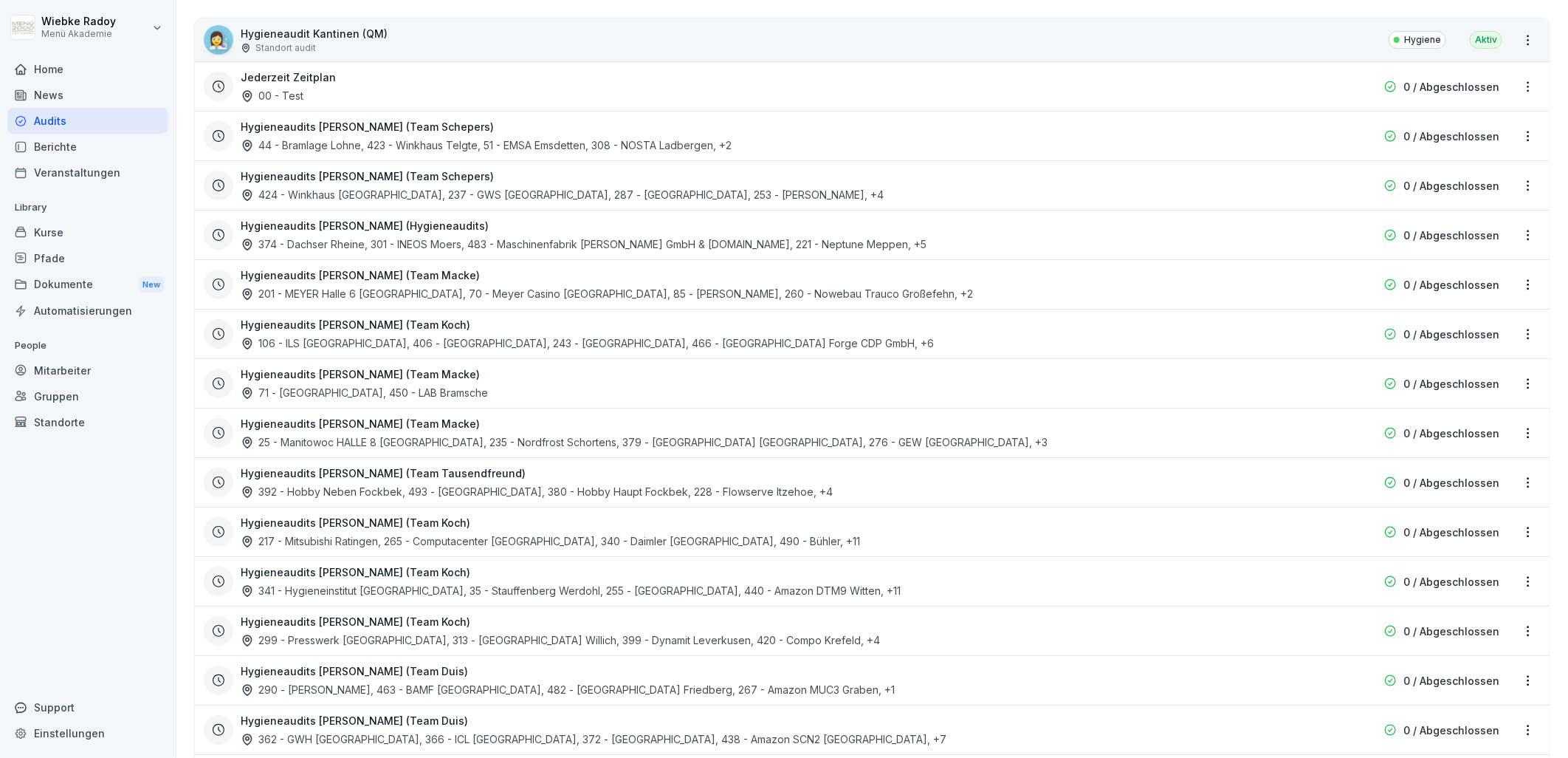
scroll to position [2215, 0]
click at [404, 366] on h3 "Hygieneaudits [PERSON_NAME] (Team Macke)" at bounding box center [361, 370] width 239 height 15
